Goal: Task Accomplishment & Management: Manage account settings

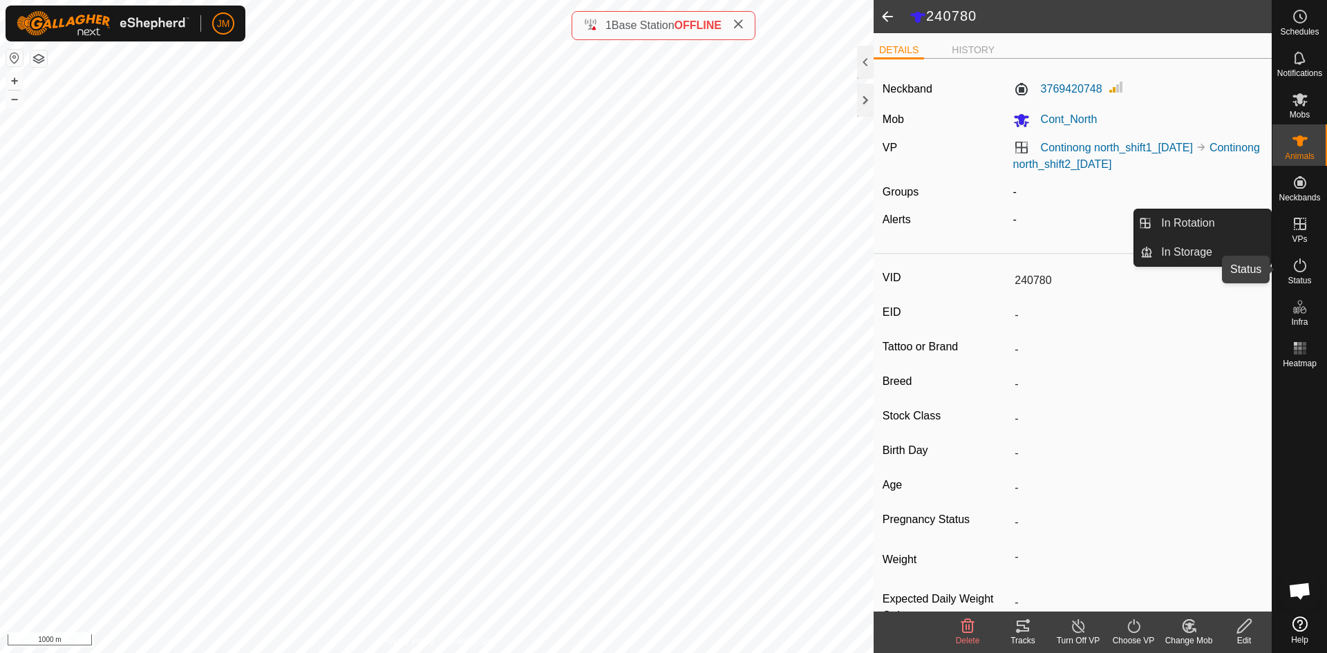
click at [1296, 262] on icon at bounding box center [1300, 265] width 12 height 14
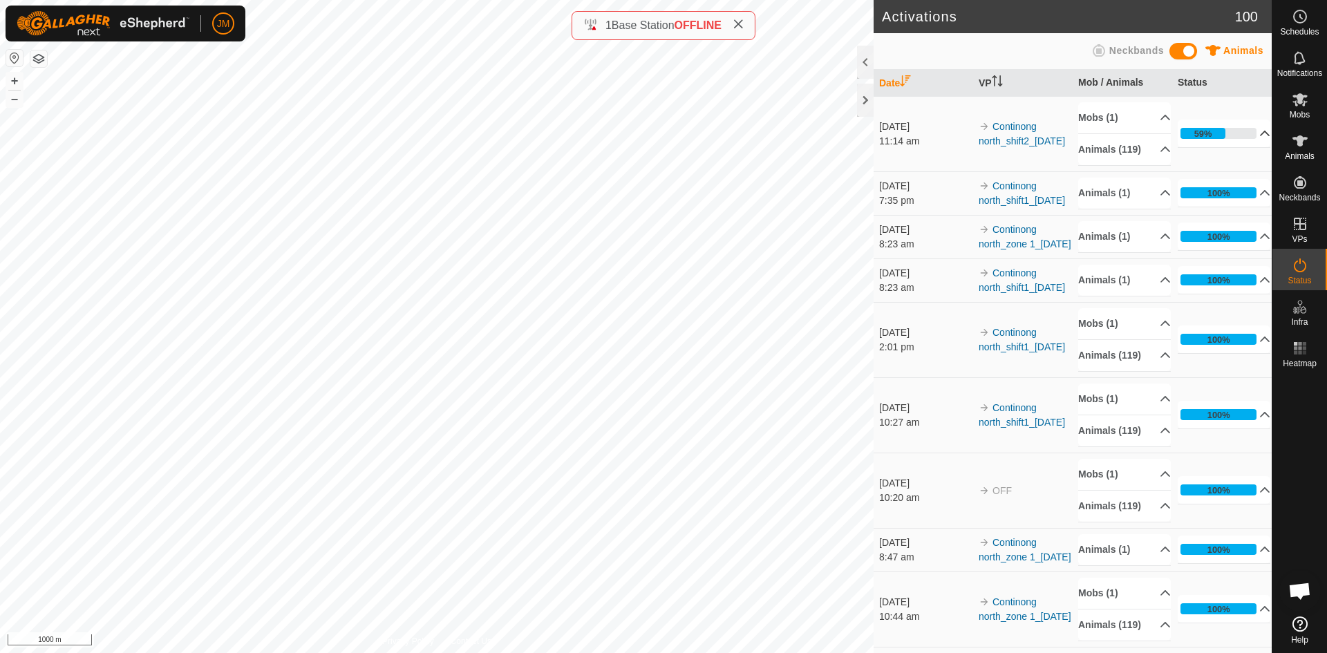
click at [1247, 138] on p-accordion-header "59%" at bounding box center [1223, 134] width 93 height 28
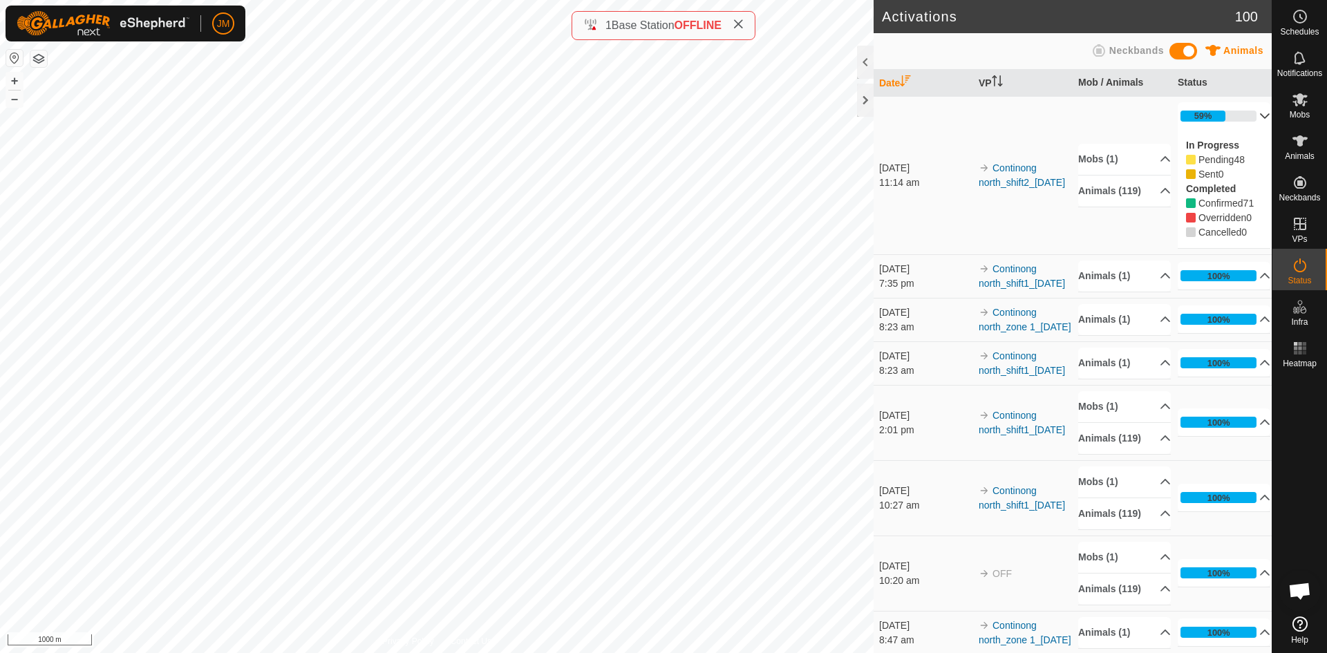
click at [1247, 117] on p-accordion-header "59%" at bounding box center [1223, 116] width 93 height 28
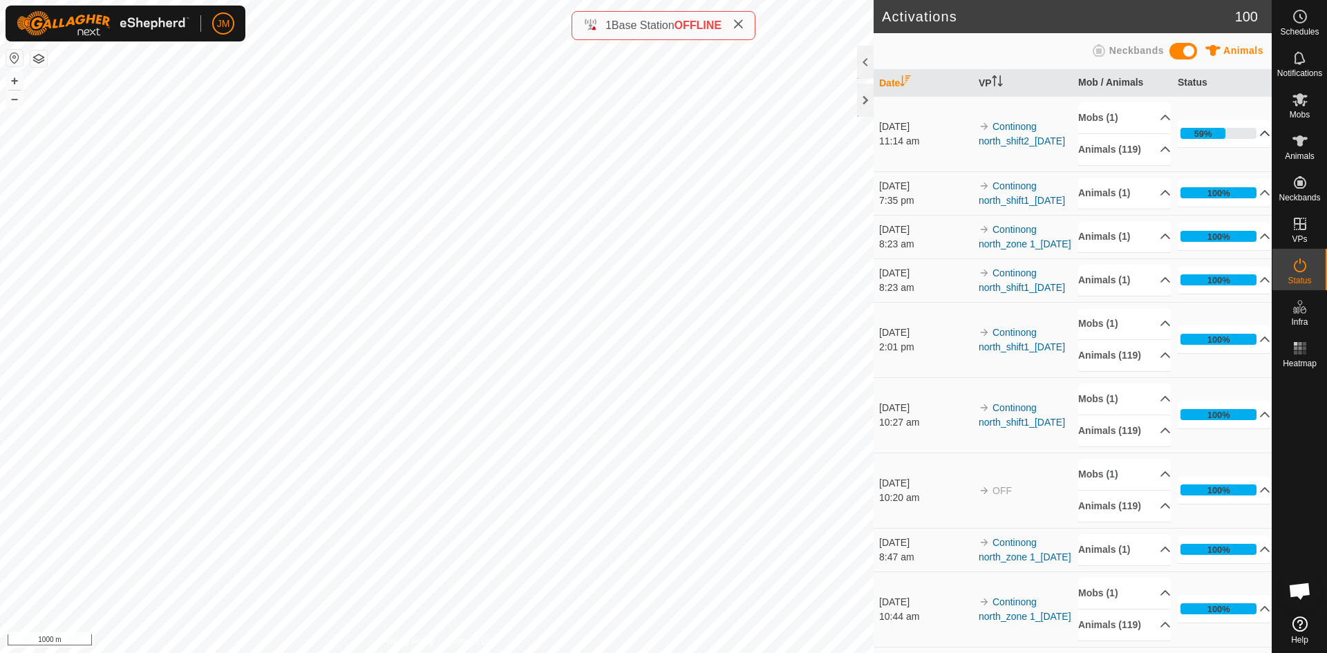
click at [1247, 120] on p-accordion-header "59%" at bounding box center [1223, 134] width 93 height 28
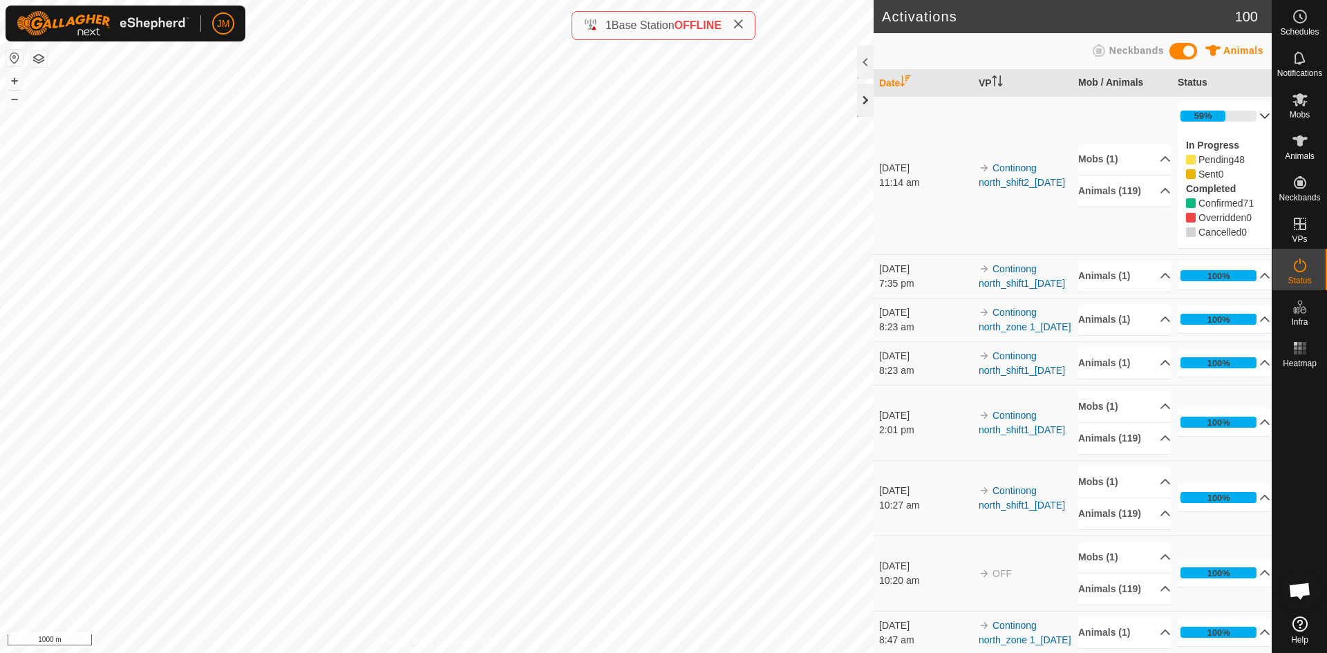
click at [864, 102] on div at bounding box center [865, 100] width 17 height 33
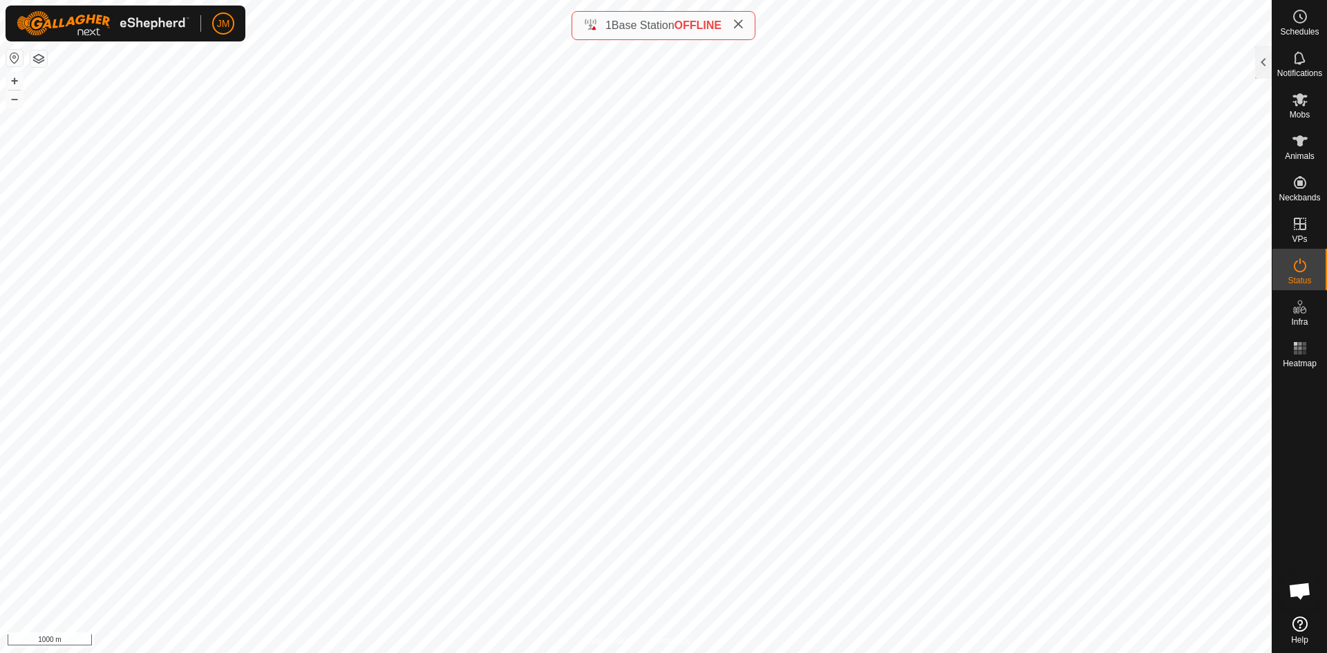
click at [743, 28] on icon at bounding box center [737, 24] width 11 height 11
click at [12, 77] on button "+" at bounding box center [14, 81] width 17 height 17
type input "240102"
type input "-"
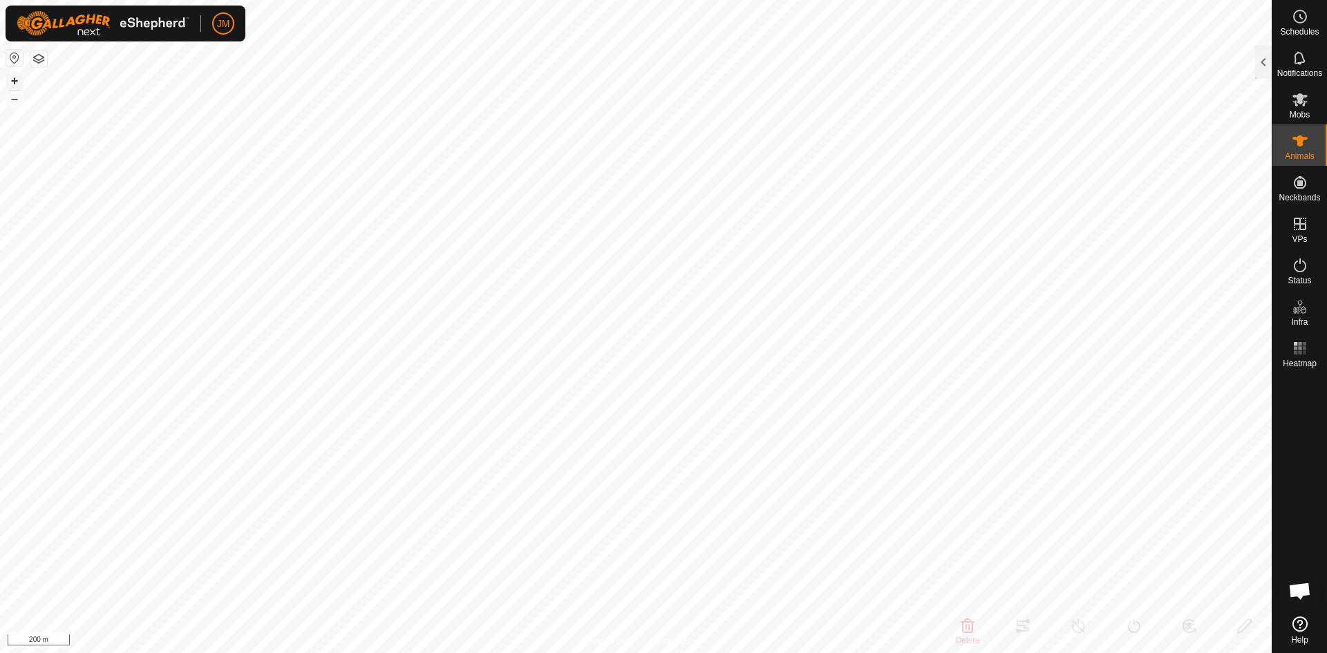
type input "-"
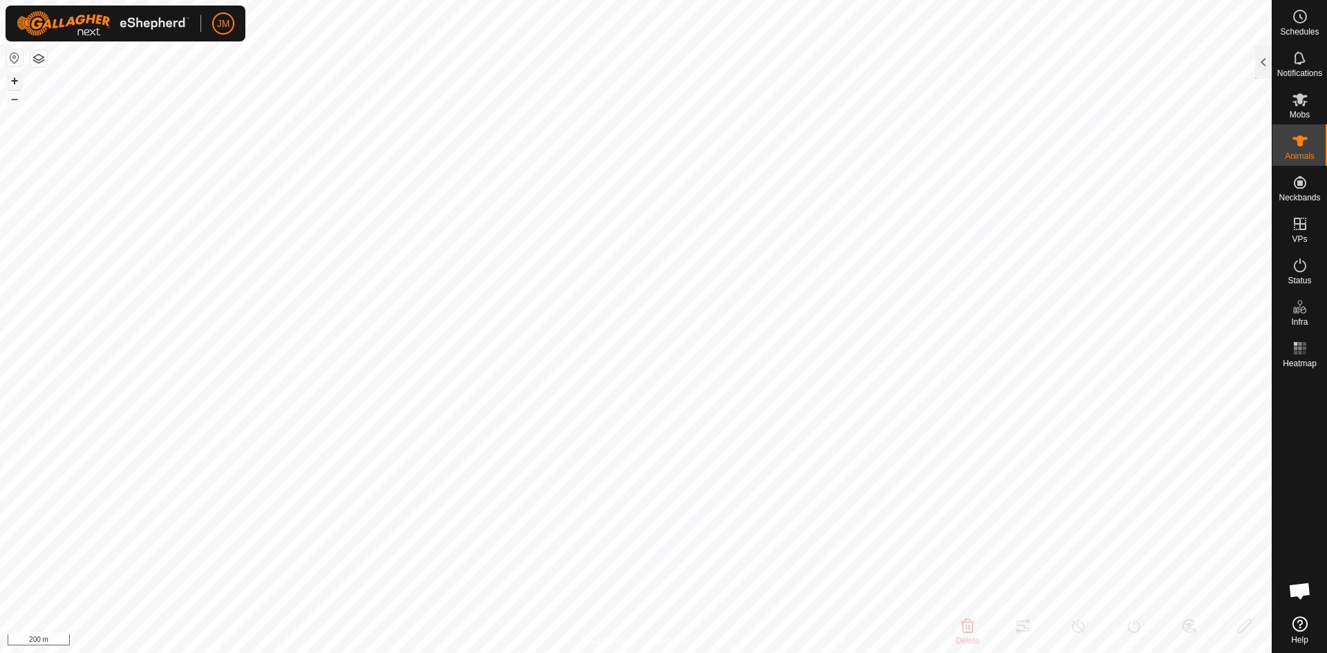
type input "18448"
type input "-"
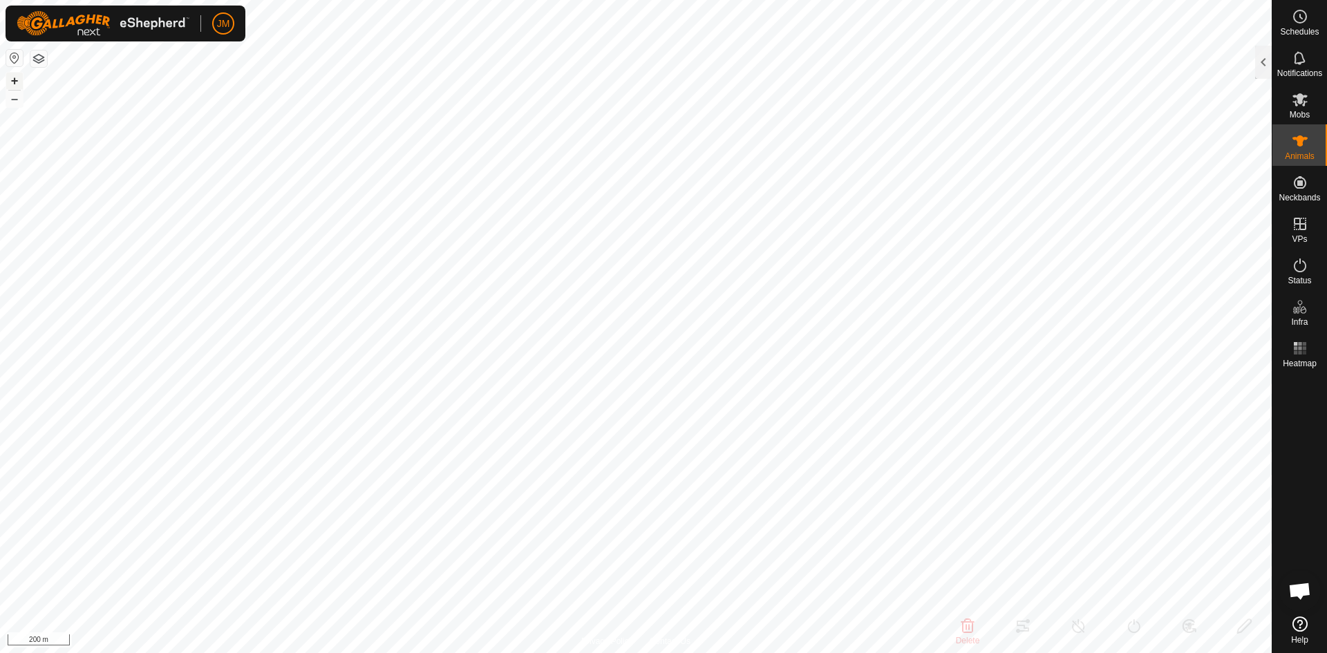
type input "-"
type input "20581"
type input "-"
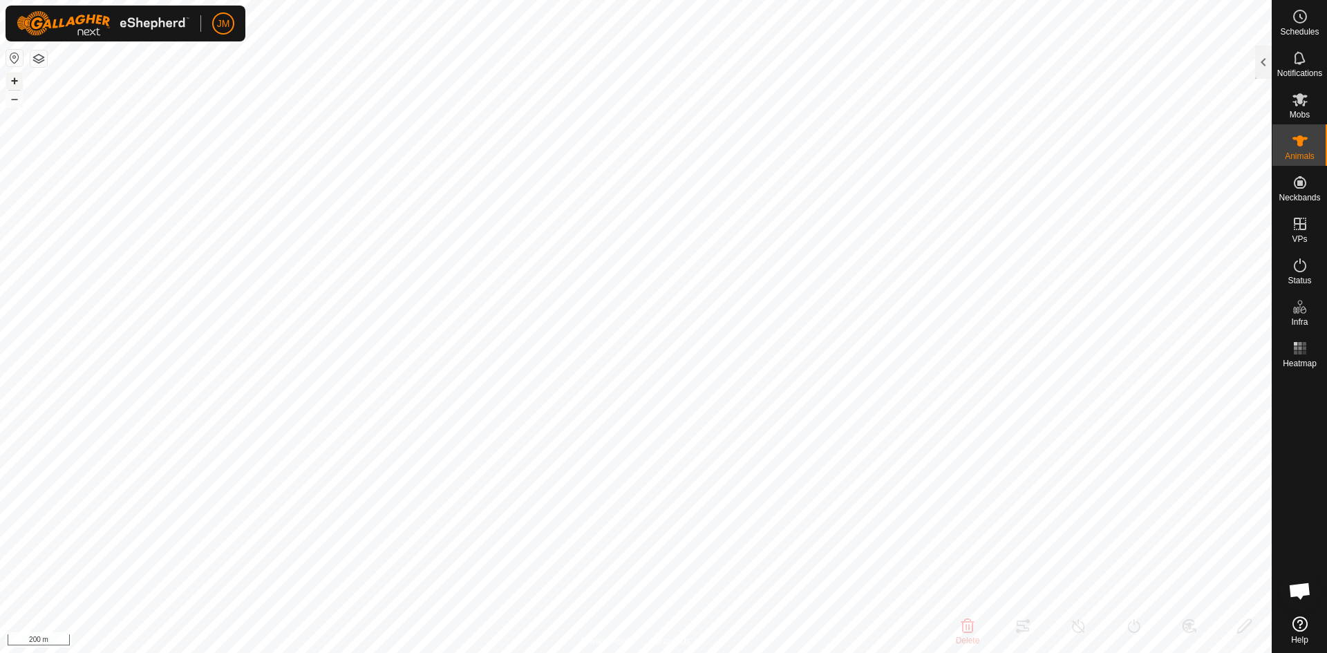
type input "-"
type input "240783"
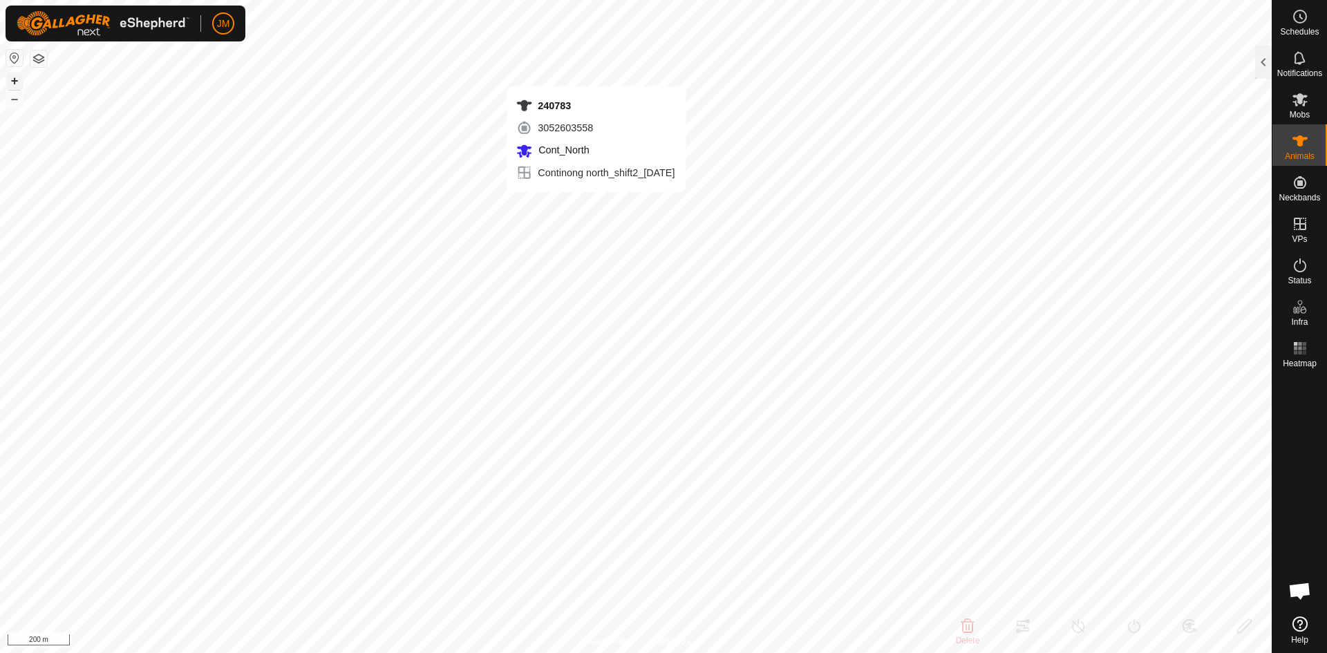
type input "-"
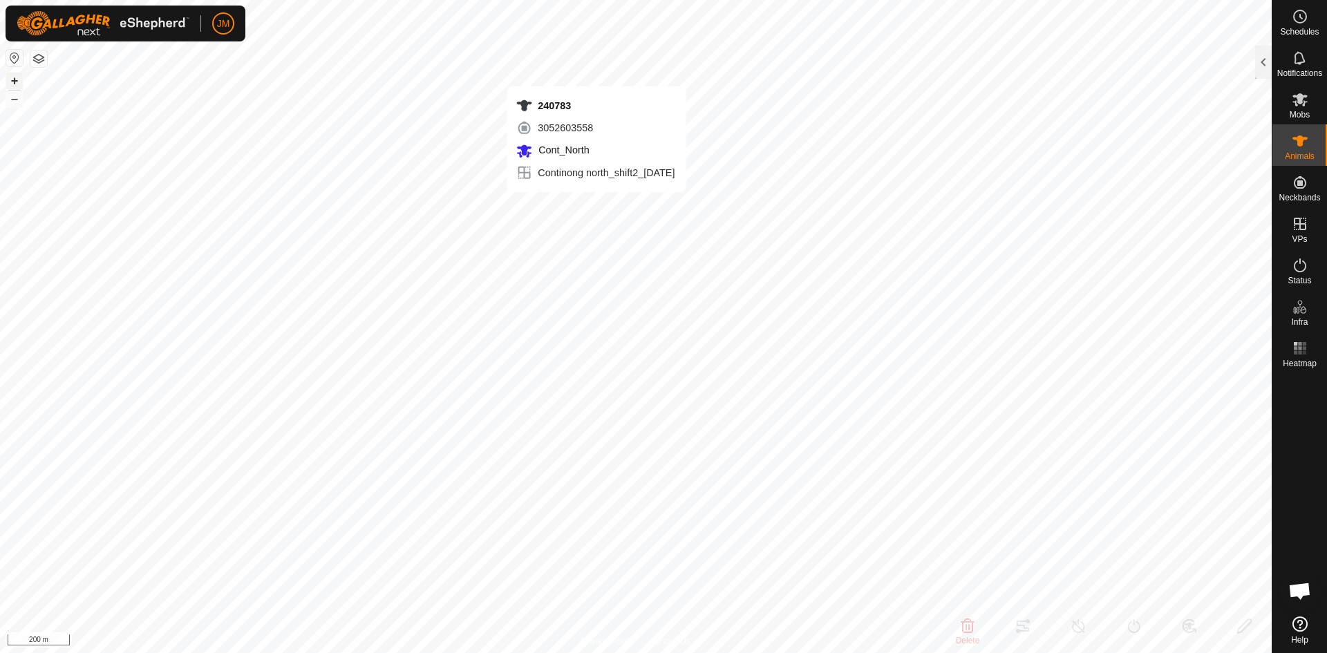
type input "-"
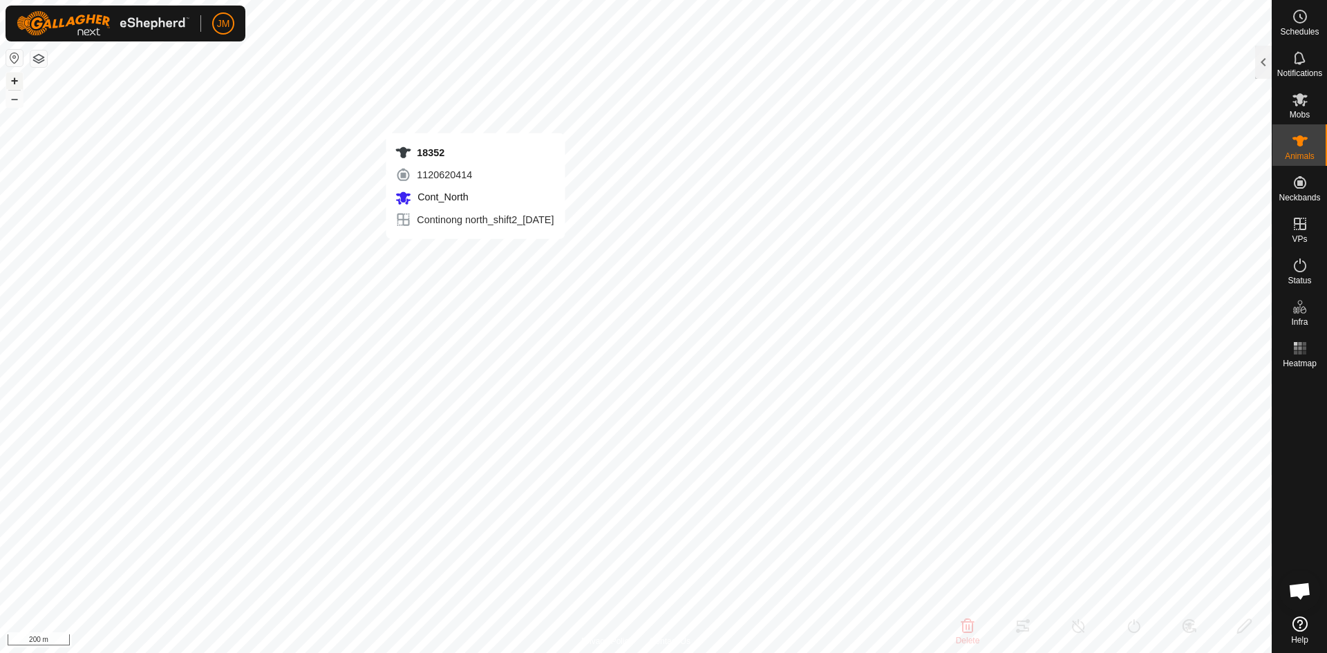
type input "18352"
type input "-"
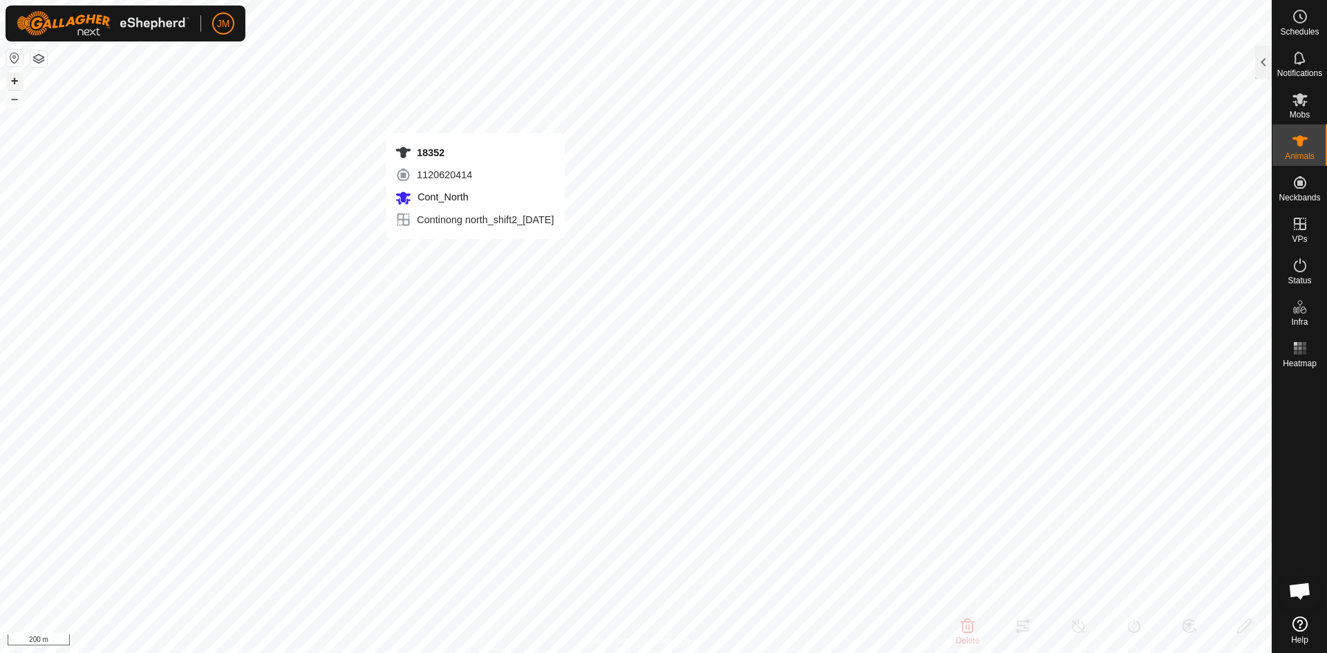
type input "-"
type input "18297"
type input "-"
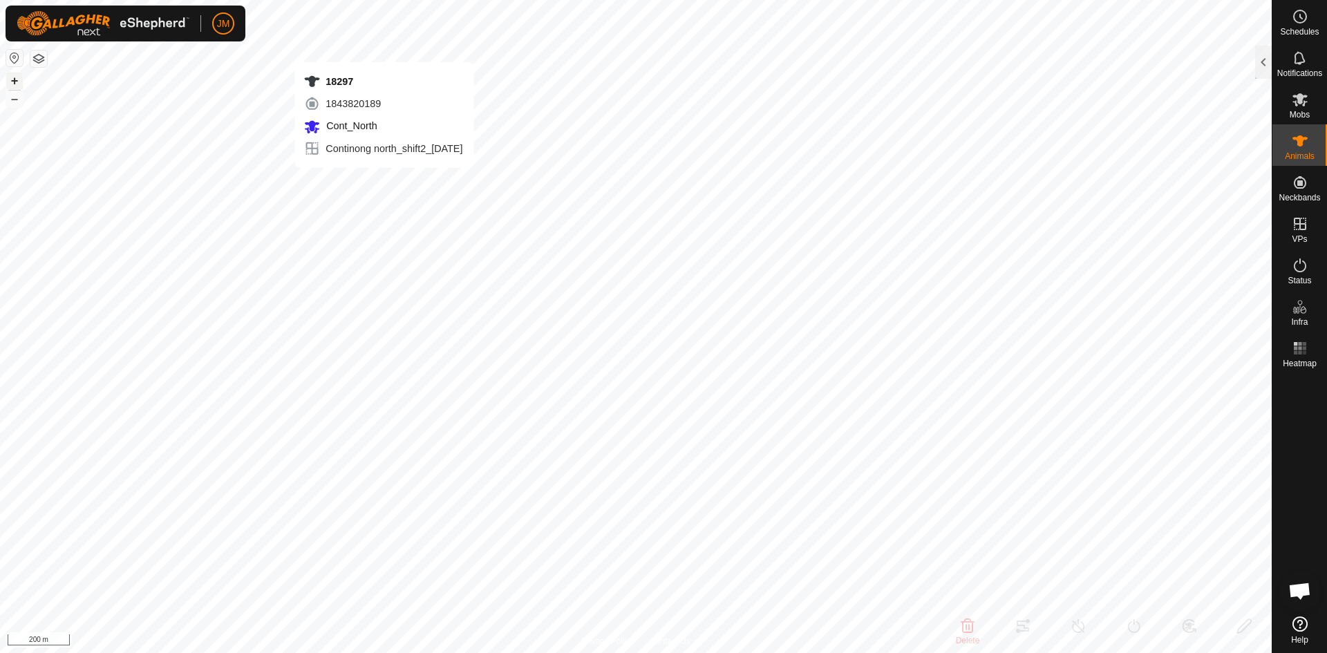
type input "-"
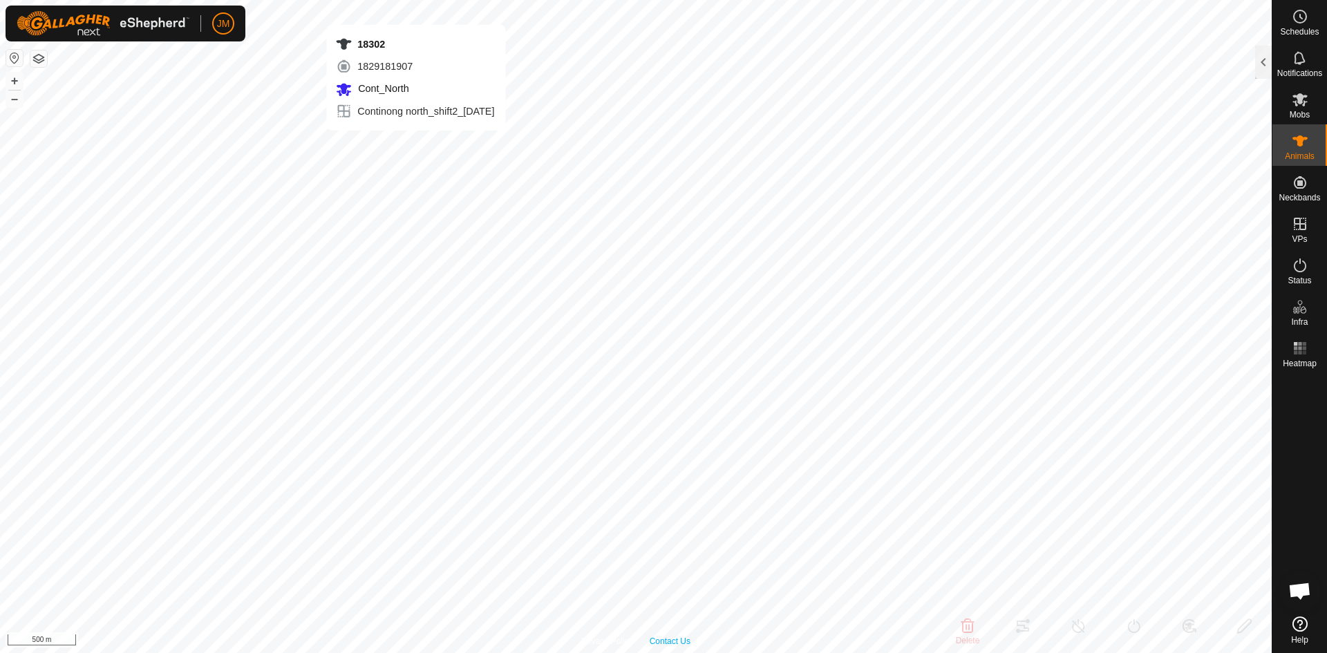
type input "18302"
type input "-"
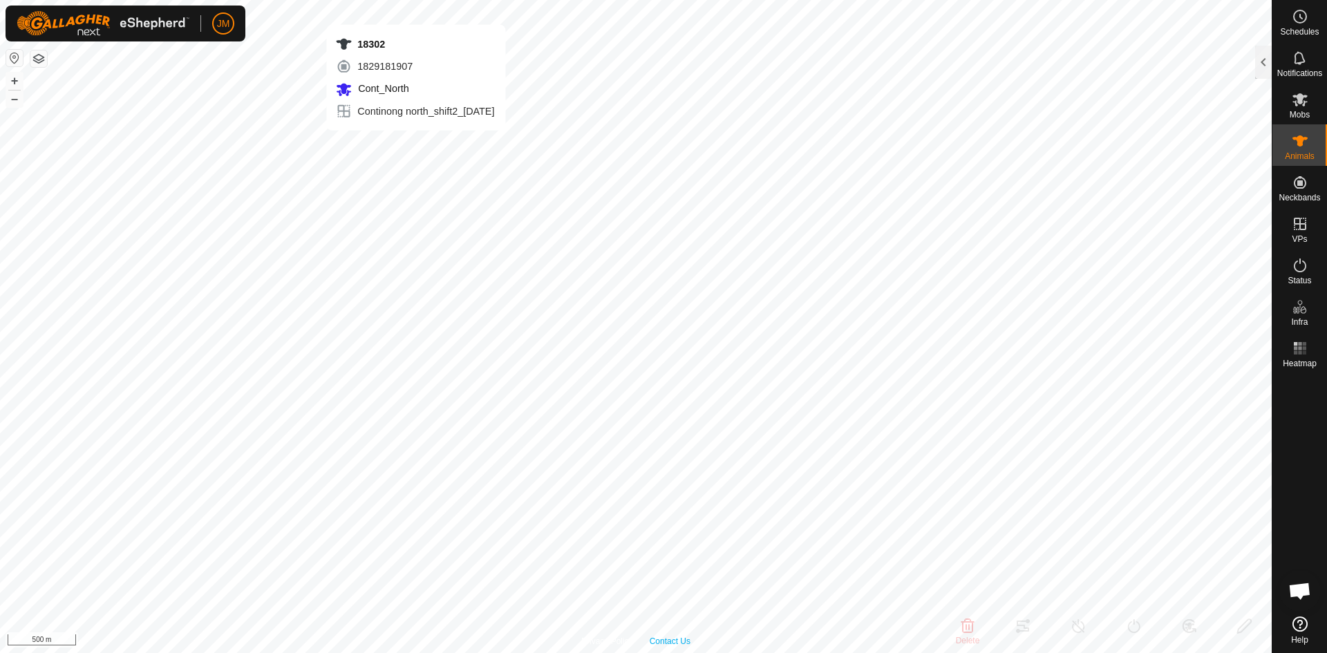
type input "-"
type input "240102"
type input "-"
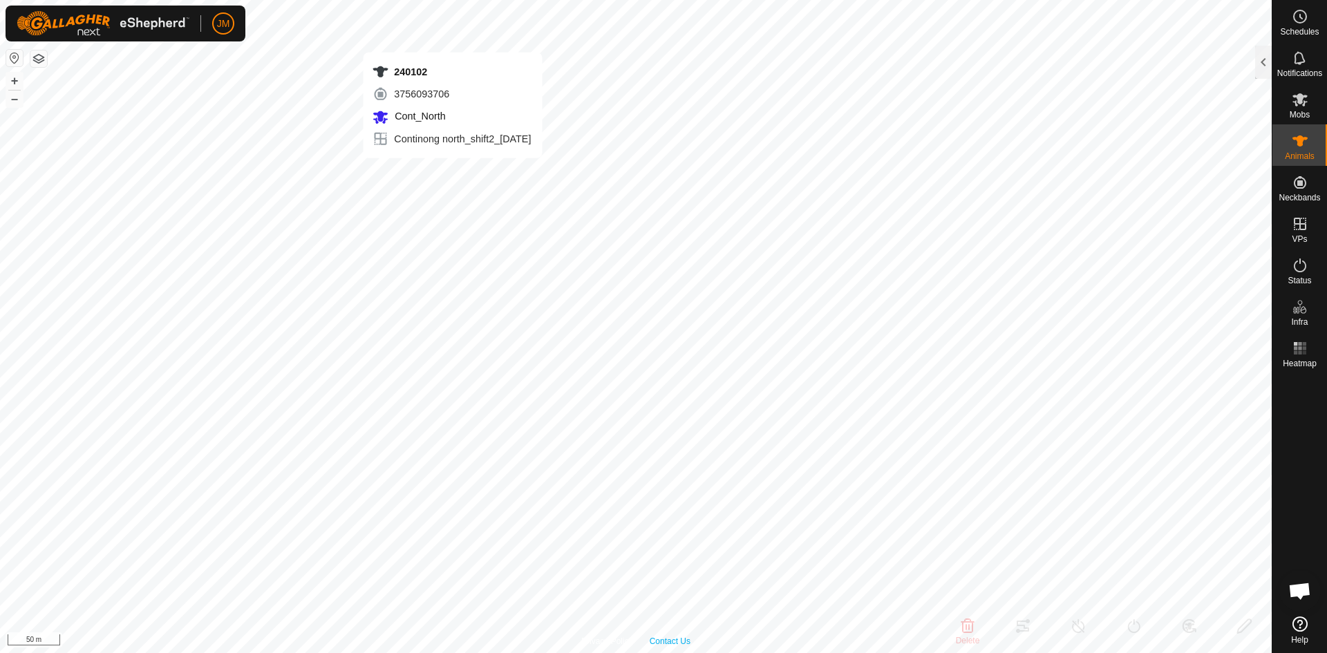
type input "-"
type input "220486"
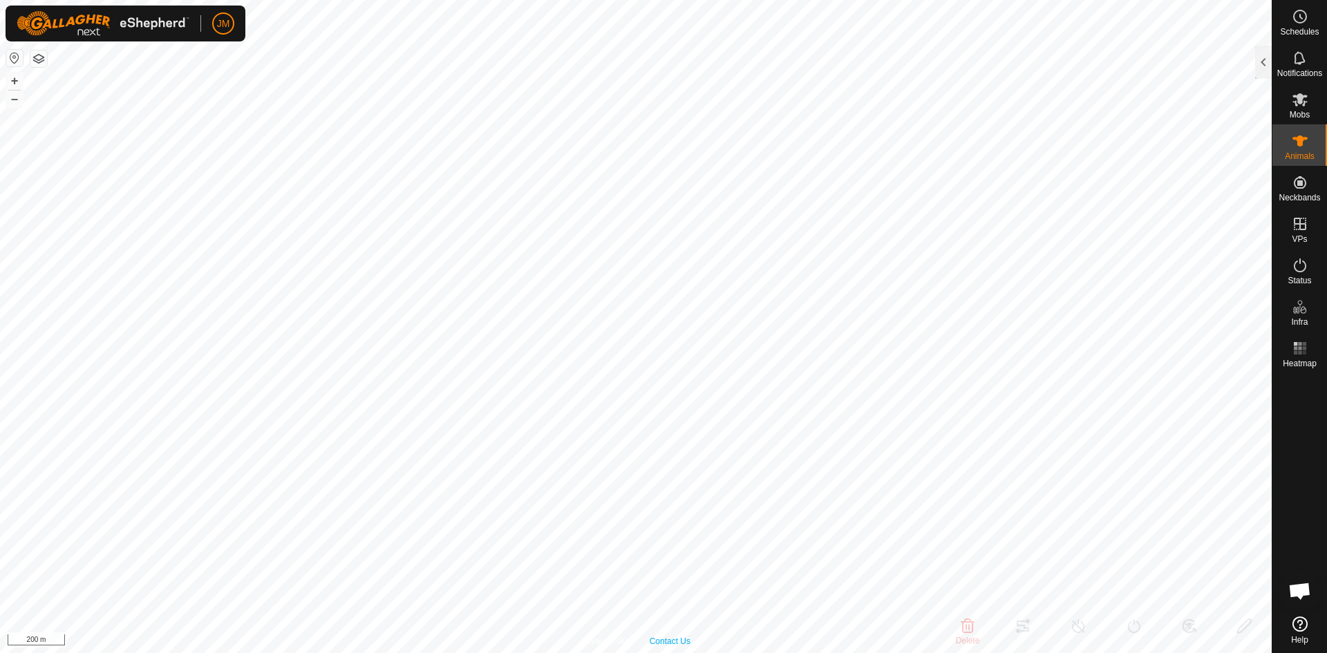
type input "-"
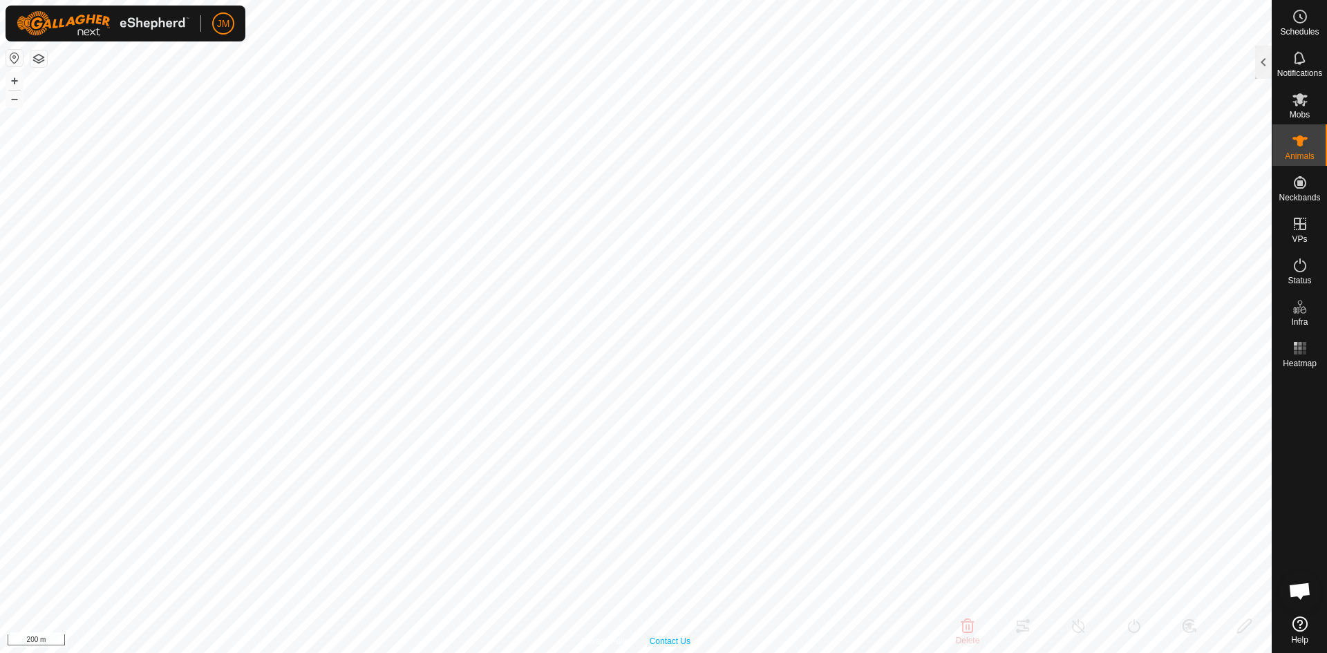
type input "-"
click at [1262, 73] on div at bounding box center [1263, 62] width 17 height 33
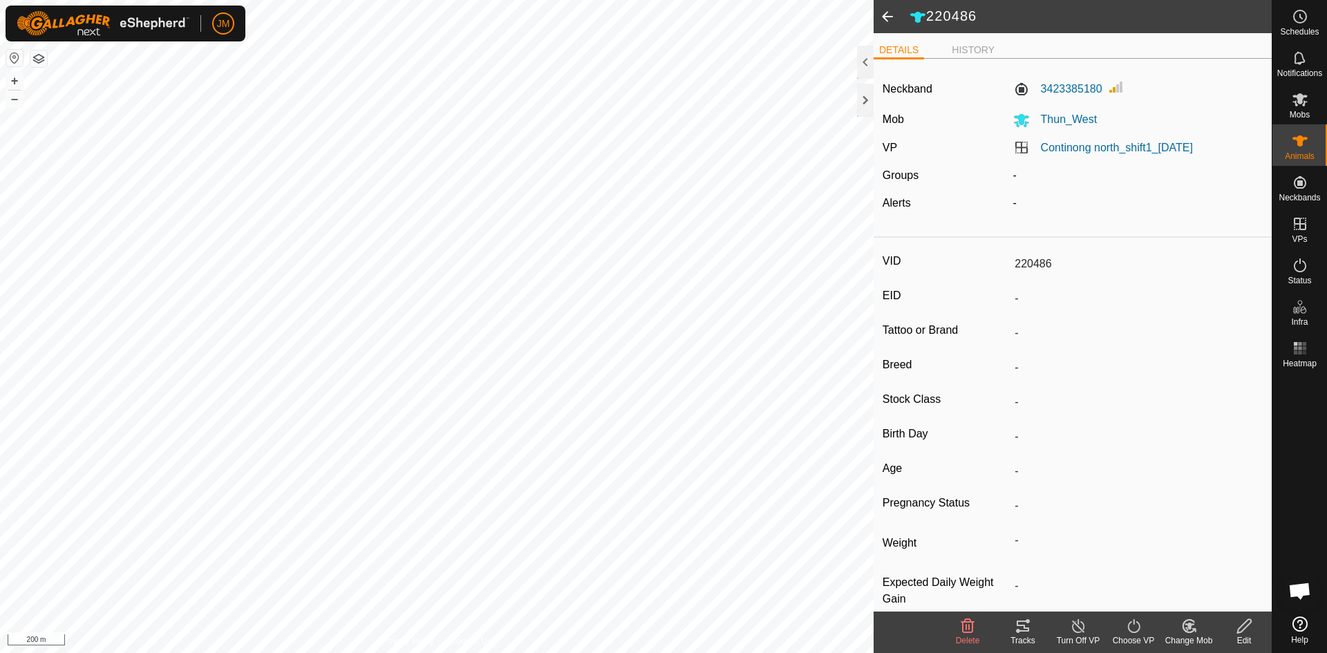
click at [1136, 634] on icon at bounding box center [1133, 626] width 17 height 17
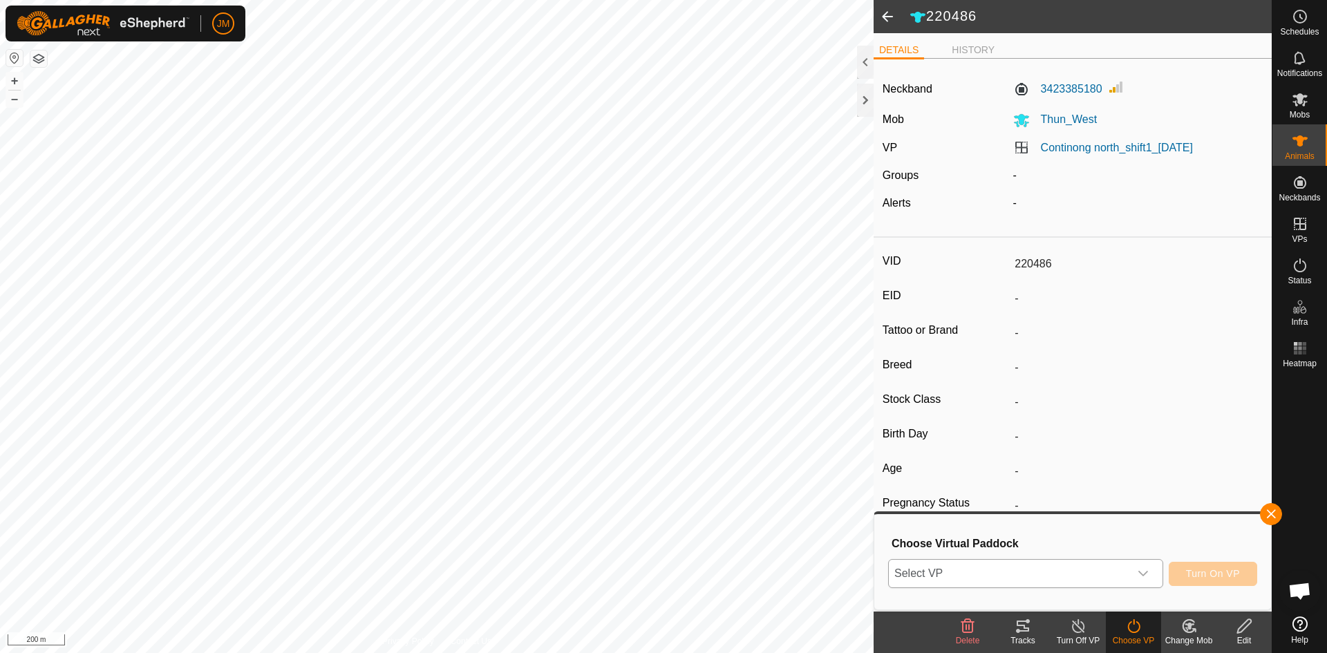
click at [1156, 579] on div "dropdown trigger" at bounding box center [1143, 574] width 28 height 28
type input "[DATE]"
click at [1071, 549] on li "Continong north_shift2_[DATE] 308.47 ha" at bounding box center [1026, 547] width 274 height 28
click at [1185, 580] on button "Turn On VP" at bounding box center [1212, 574] width 88 height 24
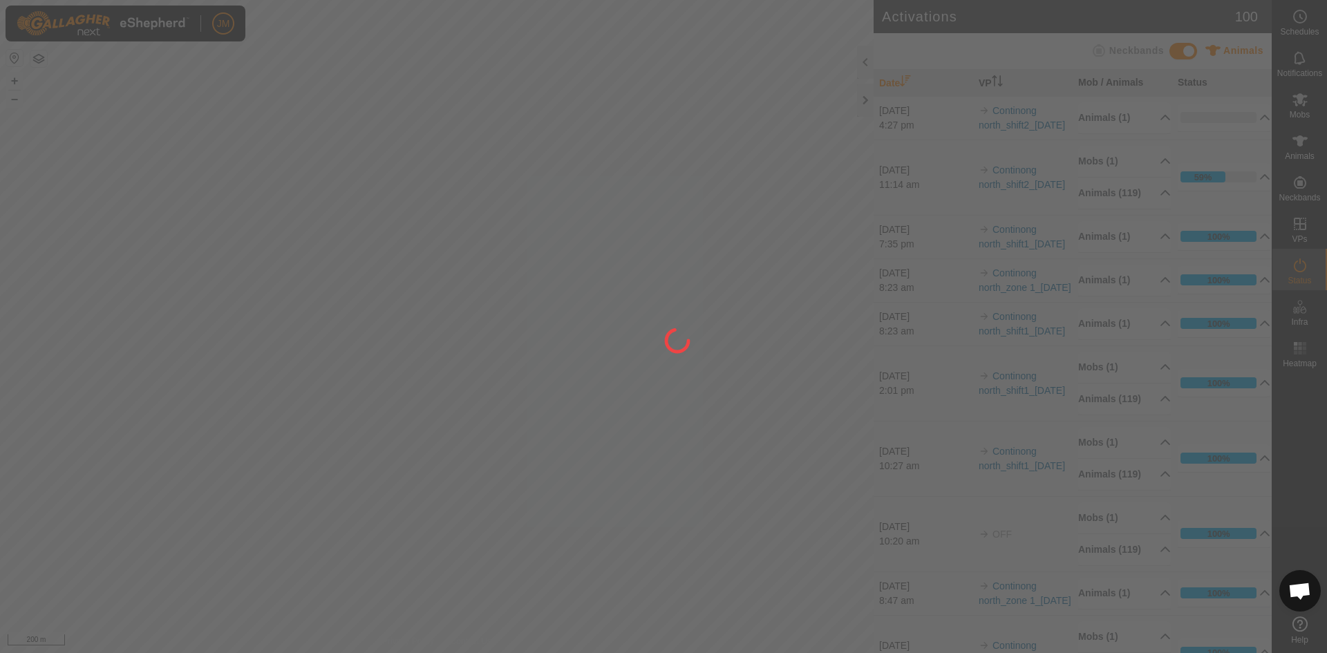
click at [866, 100] on div at bounding box center [663, 326] width 1327 height 653
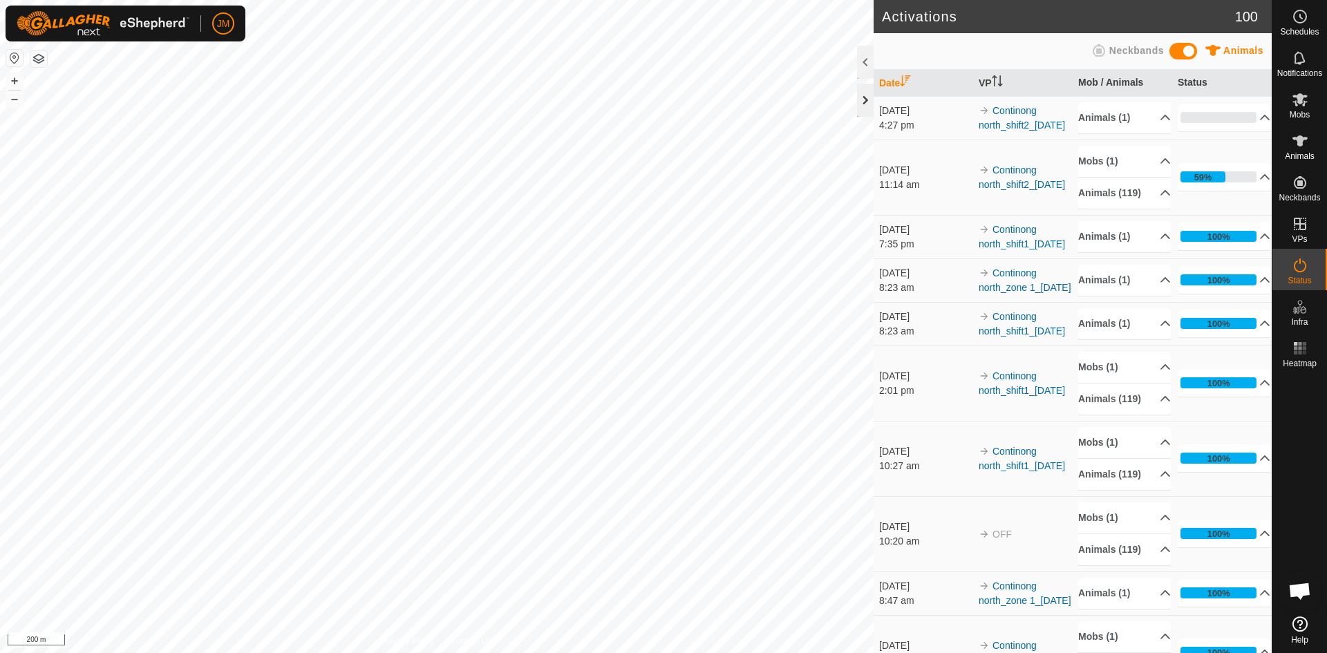
click at [866, 99] on div at bounding box center [865, 100] width 17 height 33
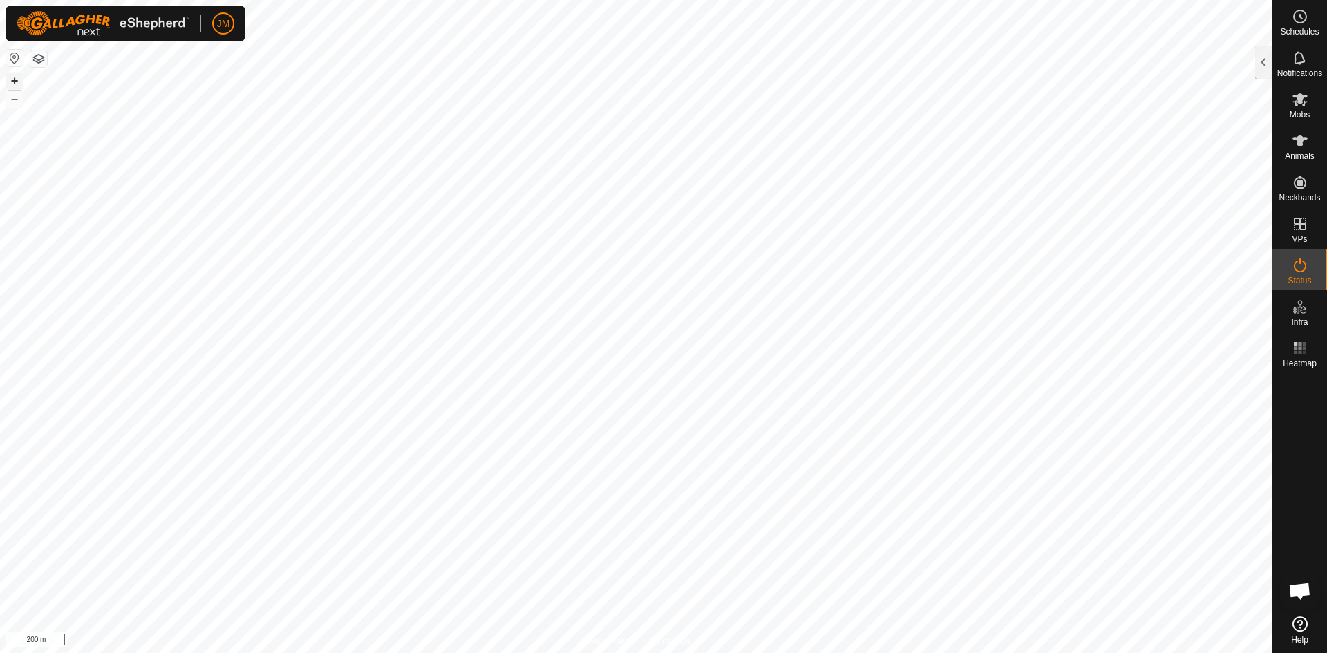
click at [17, 87] on button "+" at bounding box center [14, 81] width 17 height 17
type input "220333"
type input "-"
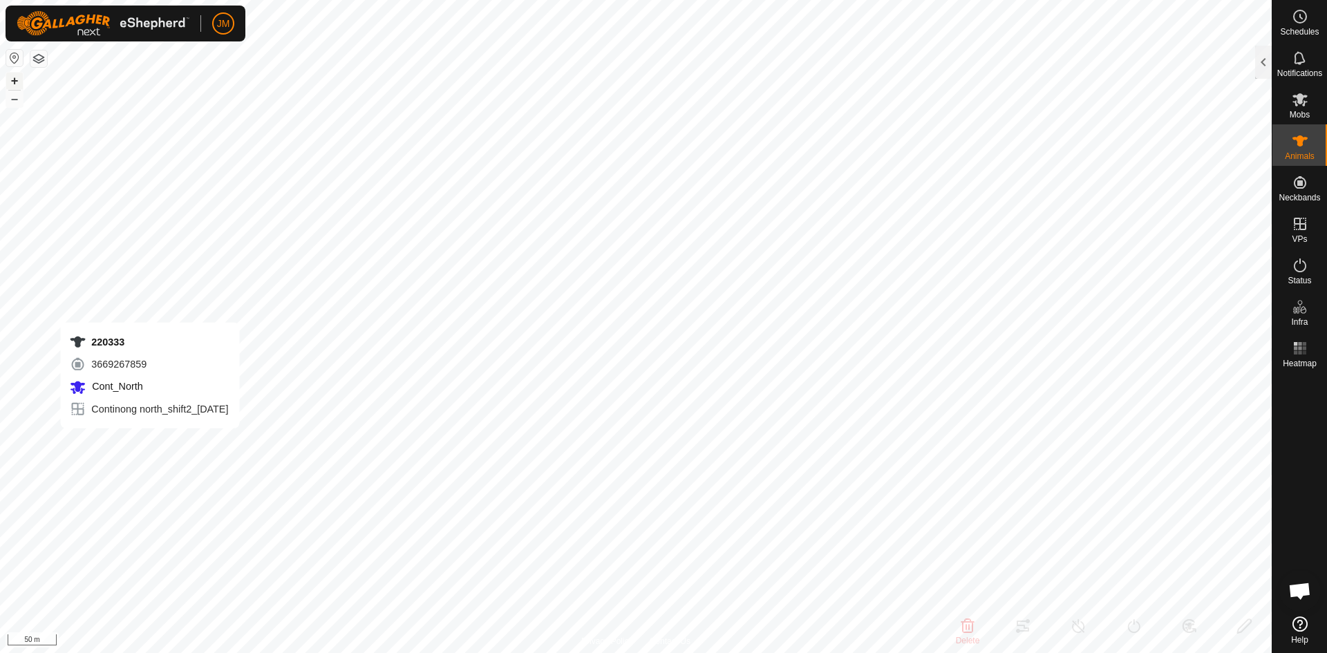
type input "-"
click at [1258, 68] on div at bounding box center [1263, 62] width 17 height 33
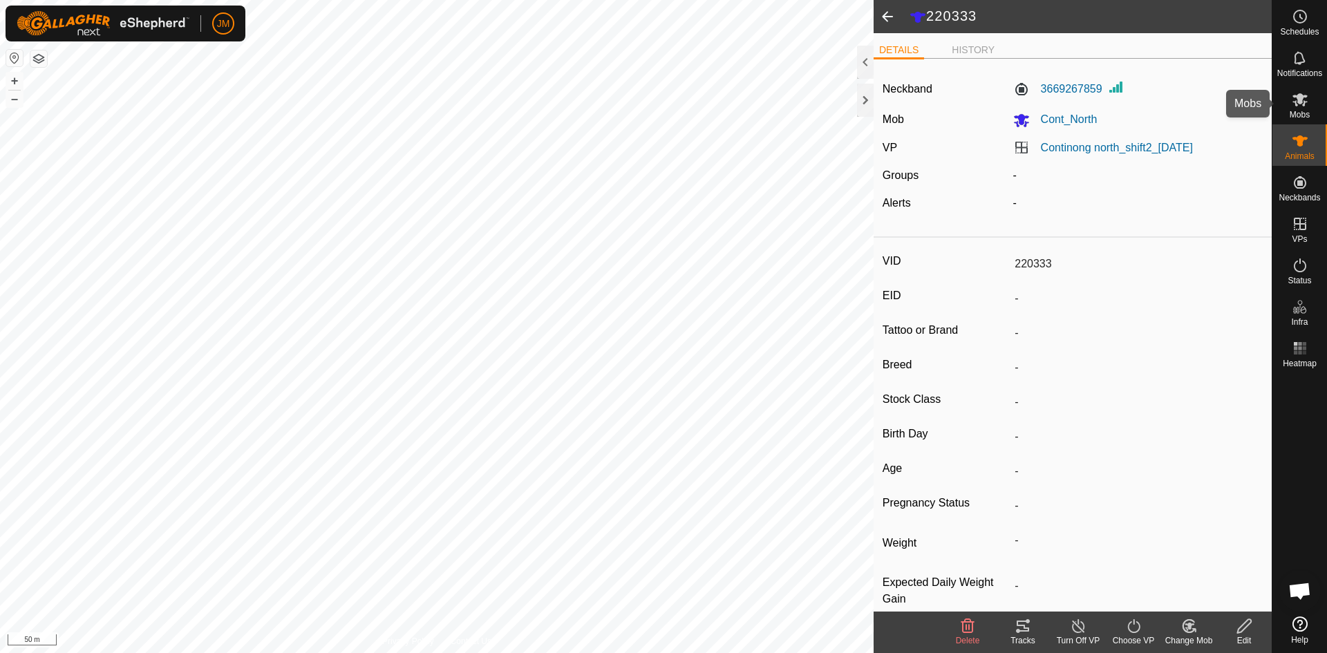
click at [1300, 116] on span "Mobs" at bounding box center [1299, 115] width 20 height 8
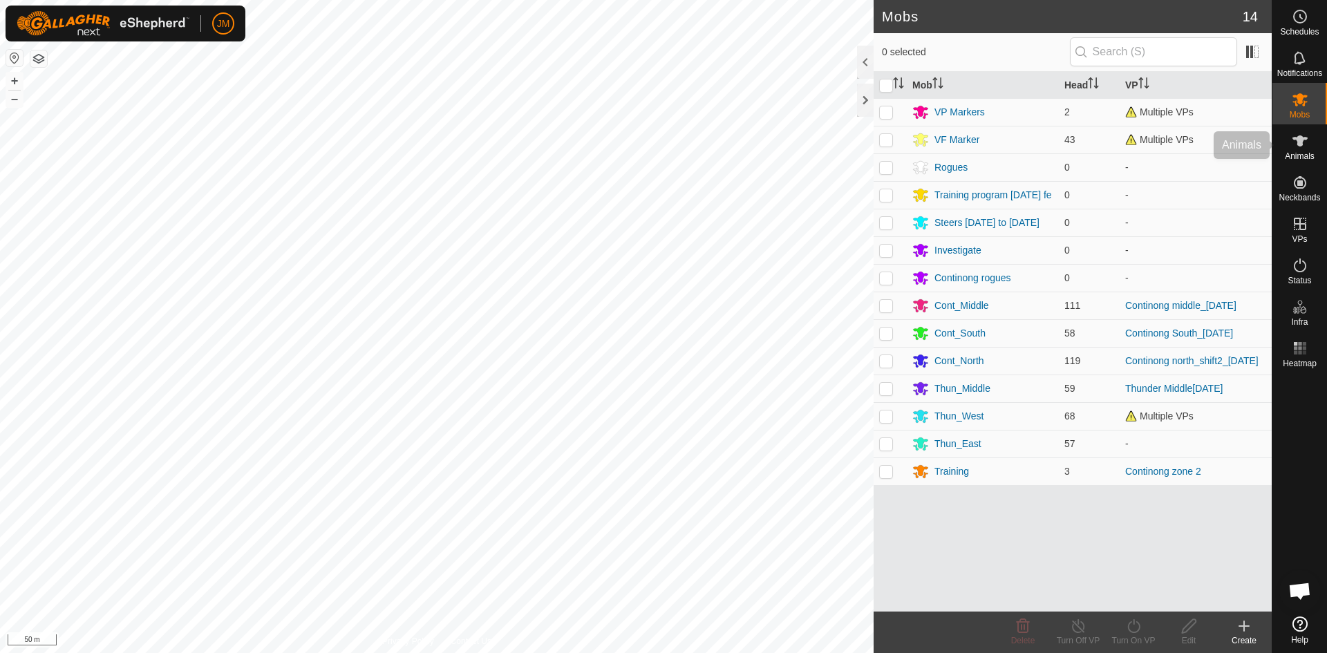
click at [1302, 135] on icon at bounding box center [1299, 141] width 17 height 17
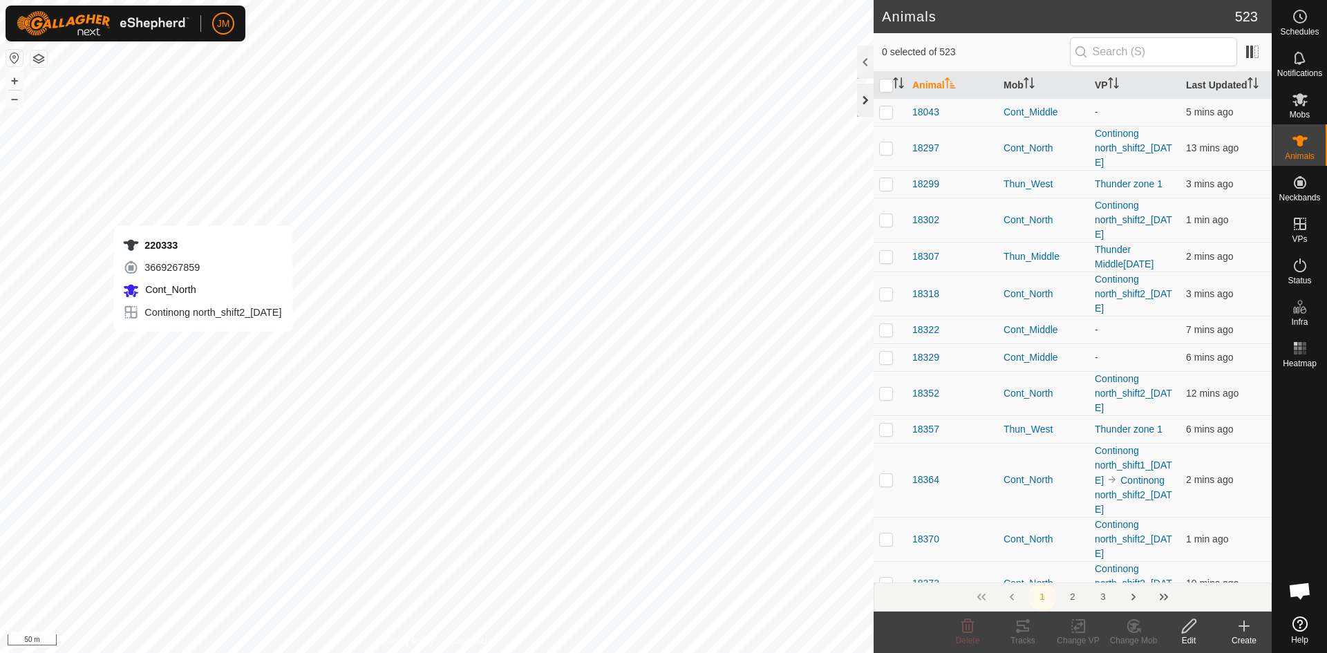
checkbox input "true"
click at [899, 84] on icon "Activate to sort" at bounding box center [898, 82] width 11 height 11
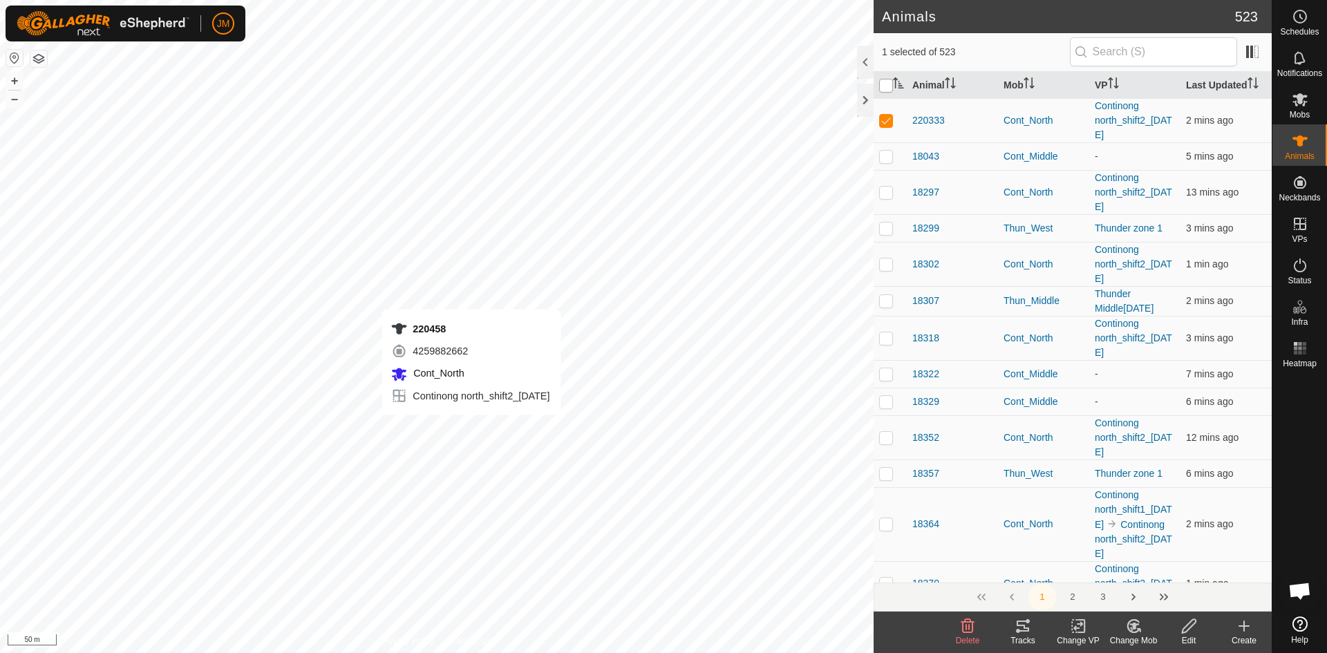
checkbox input "true"
checkbox input "false"
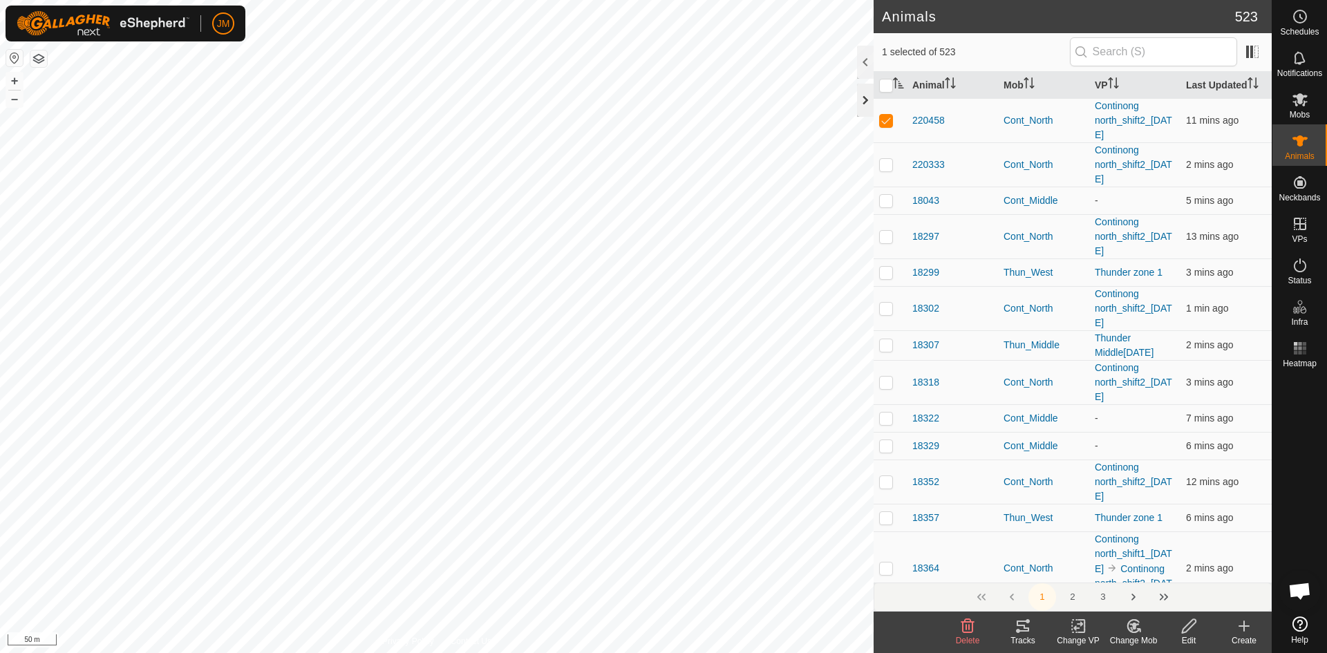
click at [867, 100] on div at bounding box center [865, 100] width 17 height 33
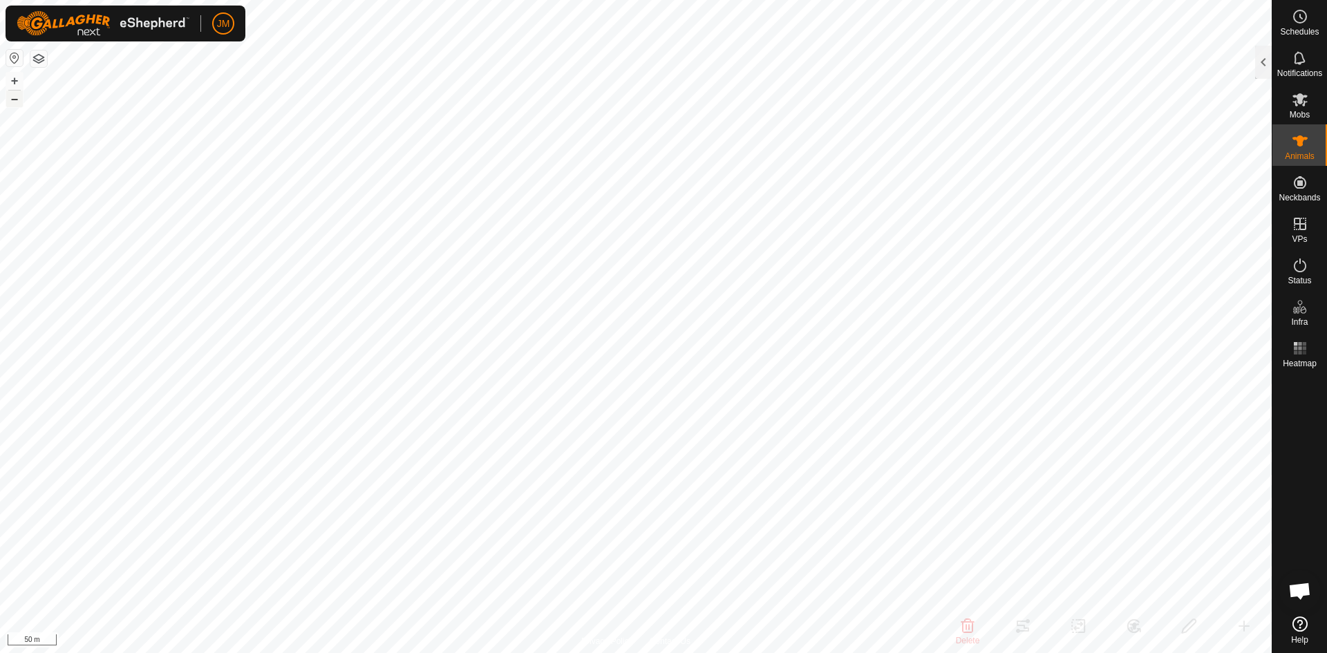
click at [15, 102] on button "–" at bounding box center [14, 99] width 17 height 17
type input "Fitted19Jun85"
type input "-"
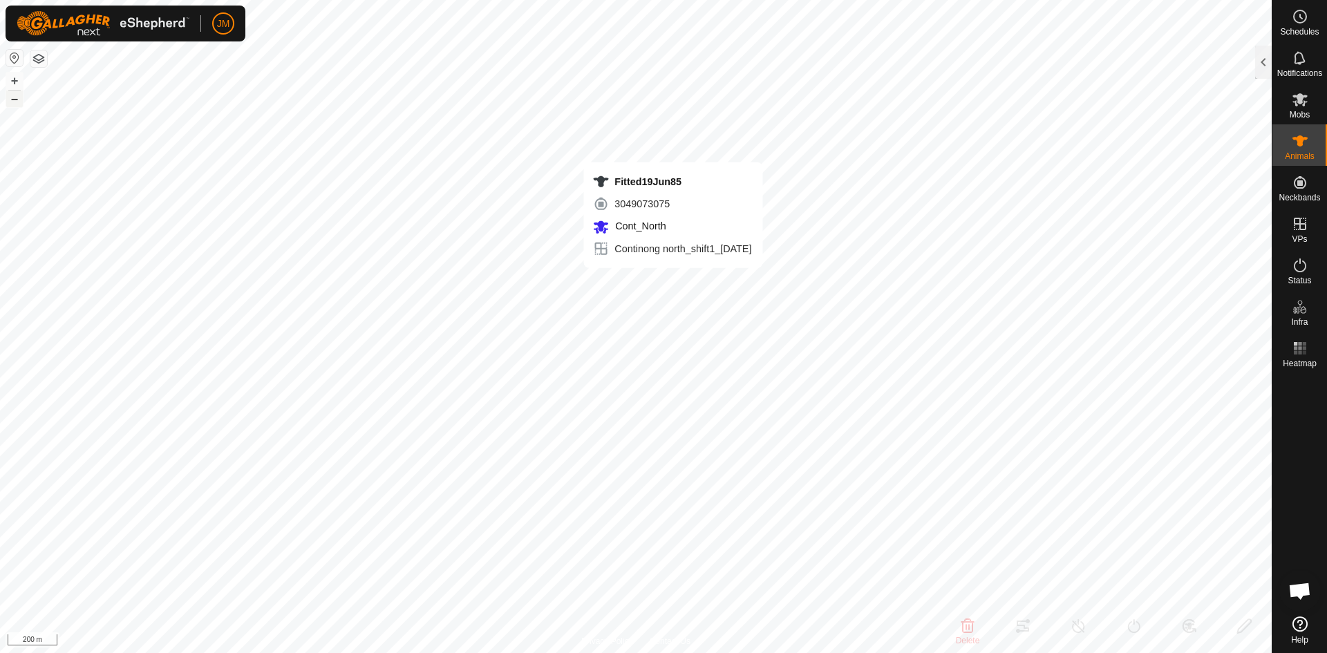
type input "-"
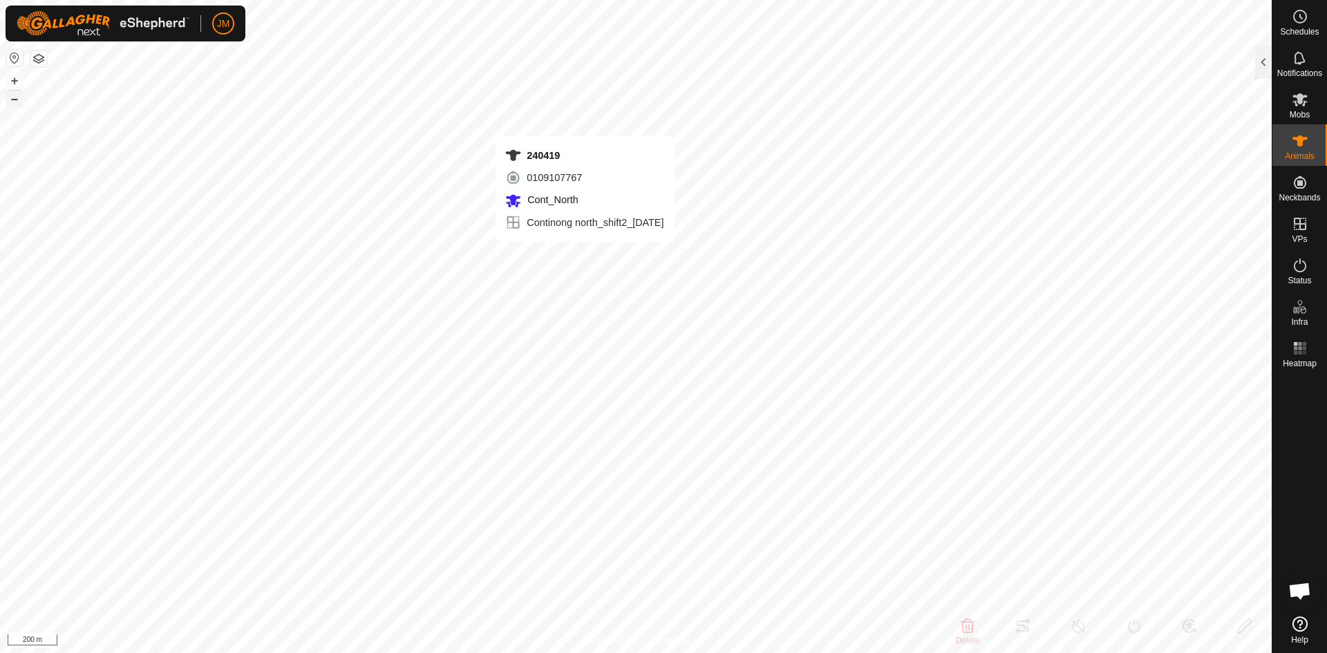
type input "240419"
type input "-"
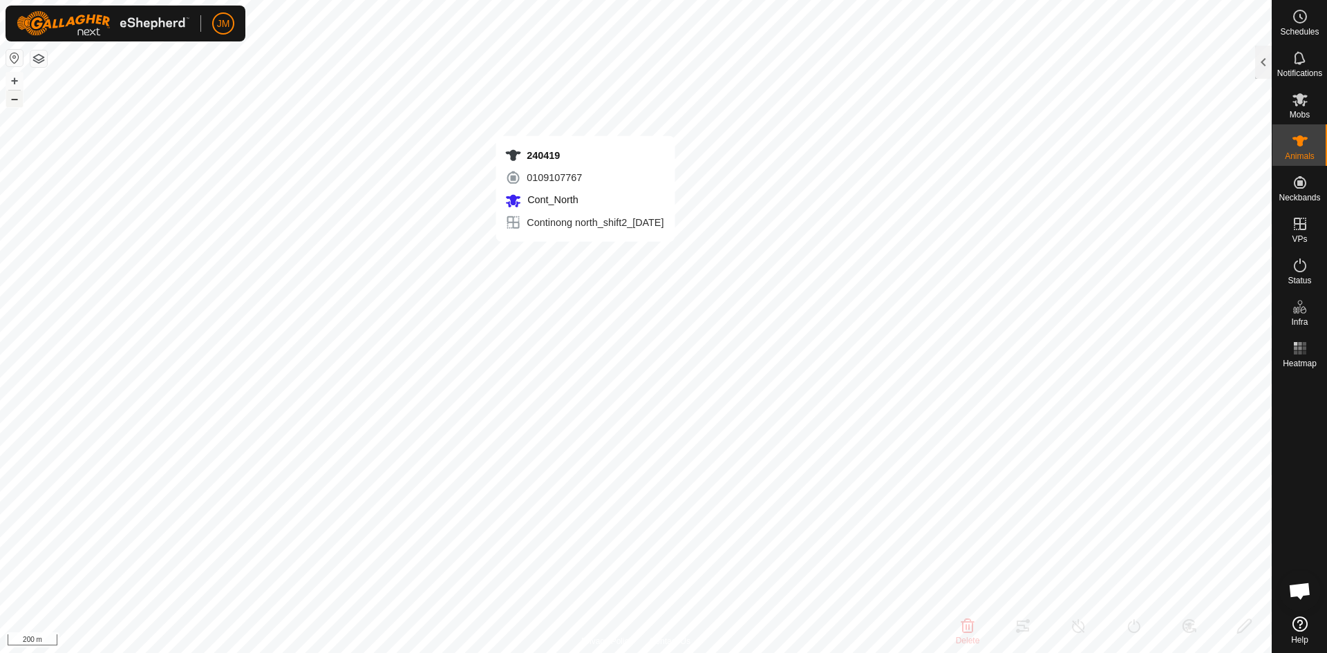
type input "-"
type input "240419"
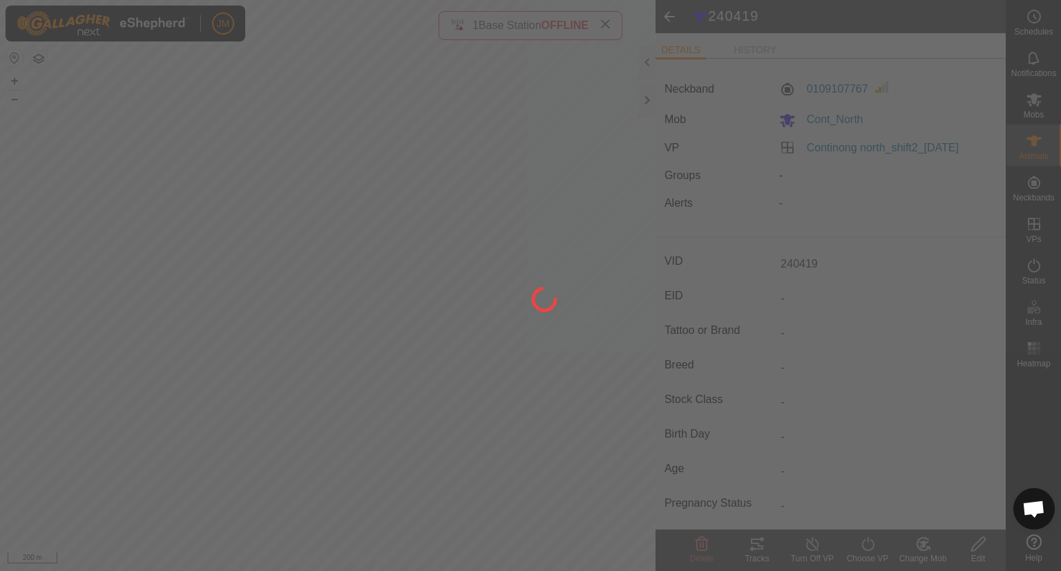
click at [648, 105] on div at bounding box center [530, 285] width 1061 height 571
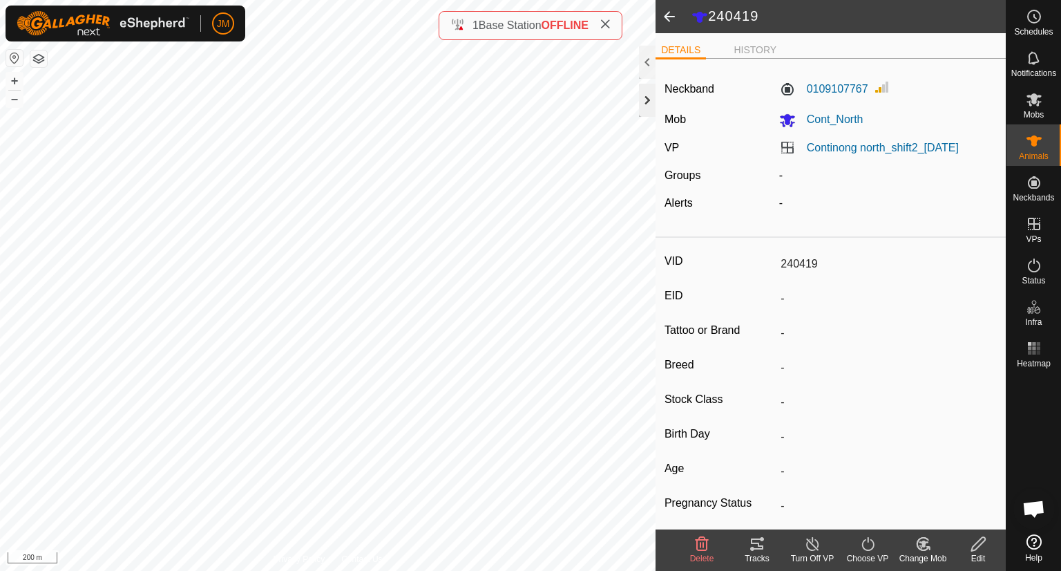
click at [646, 107] on div at bounding box center [647, 100] width 17 height 33
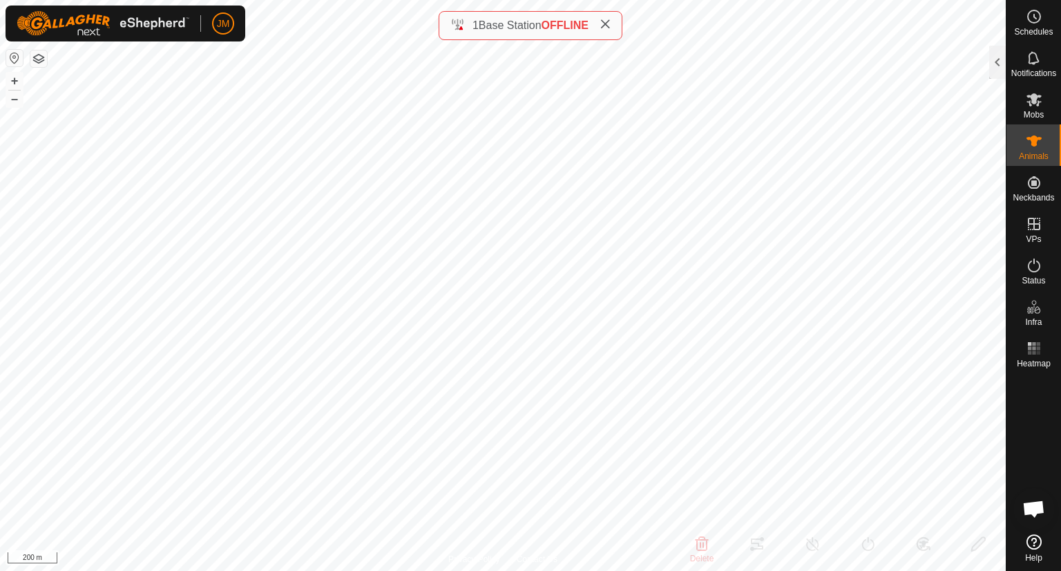
click at [608, 28] on icon at bounding box center [605, 24] width 11 height 11
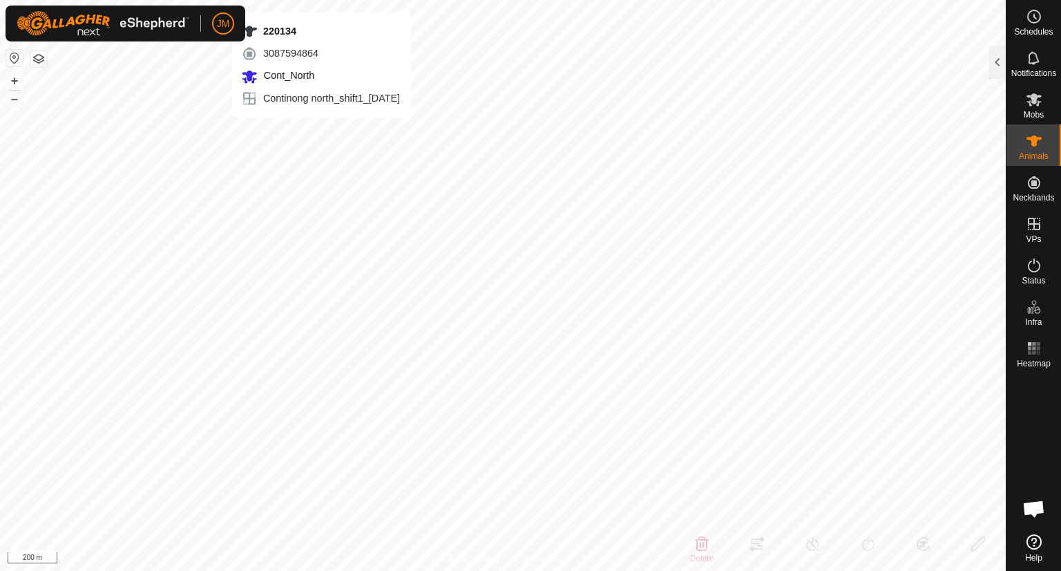
type input "220134"
type input "-"
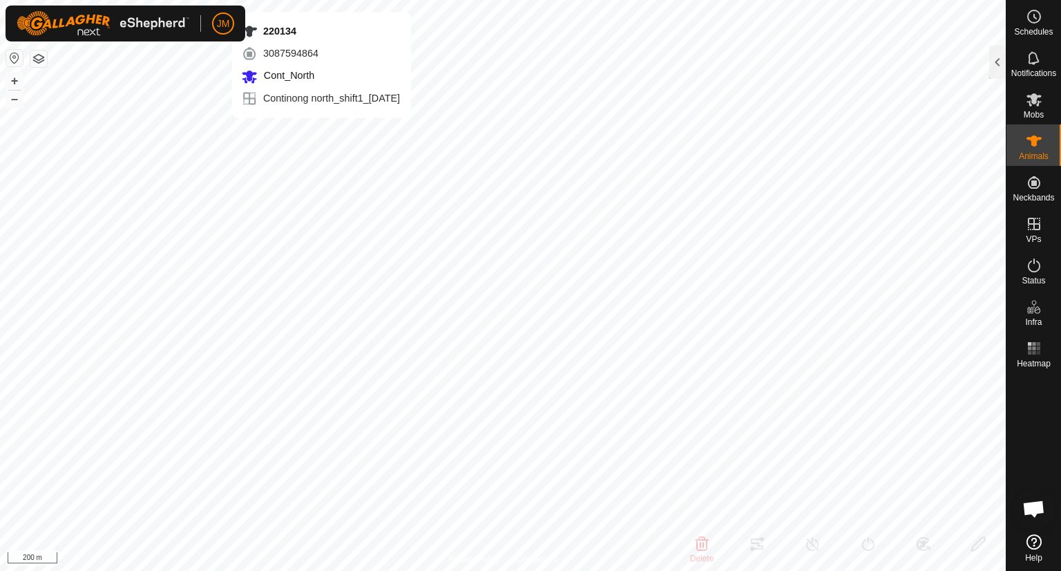
type input "-"
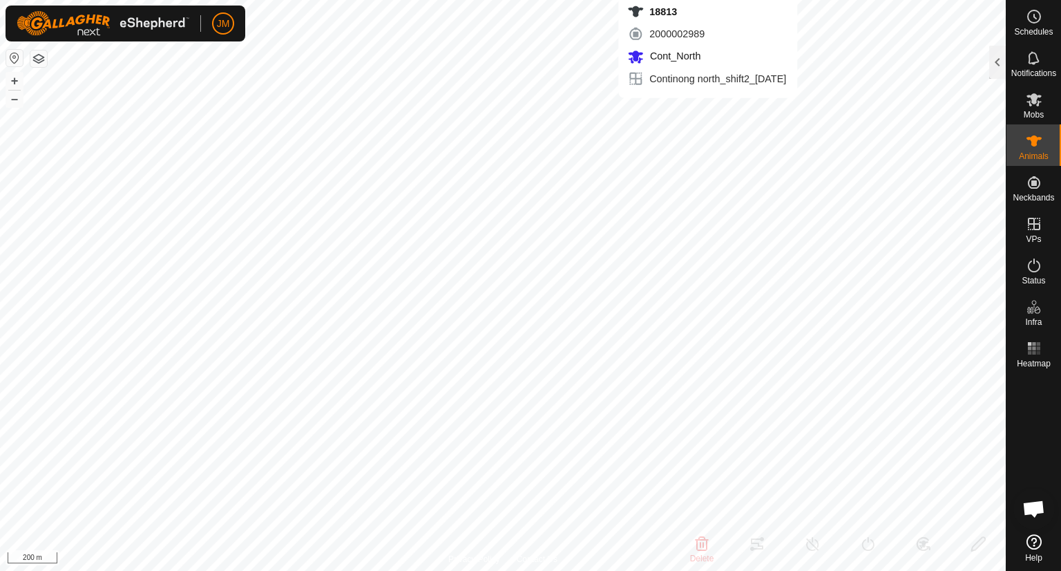
type input "18813"
type input "-"
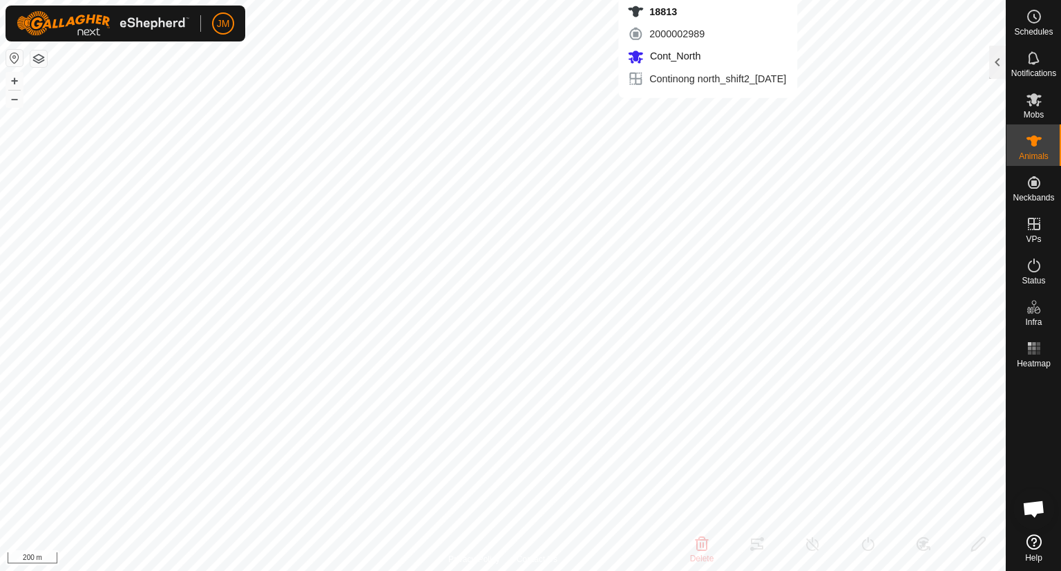
type input "-"
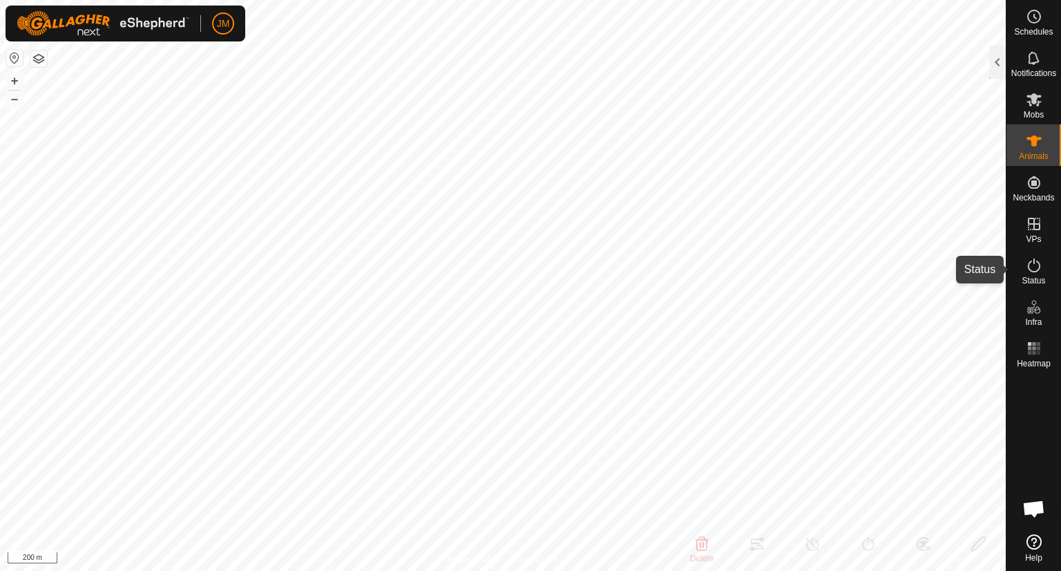
click at [1030, 272] on icon at bounding box center [1034, 265] width 17 height 17
click at [1039, 267] on icon at bounding box center [1034, 265] width 12 height 14
